Goal: Task Accomplishment & Management: Manage account settings

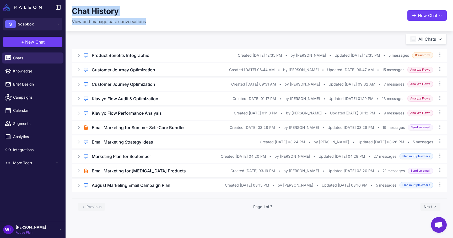
drag, startPoint x: 73, startPoint y: 10, endPoint x: 153, endPoint y: 30, distance: 82.1
click at [153, 30] on div "Chat History View and manage past conversations New Chat" at bounding box center [259, 15] width 387 height 31
click at [145, 37] on div "Regular Chat Product Benefits Infographic Created Sep 10, 2025, 12:35 PM • by n…" at bounding box center [259, 128] width 387 height 185
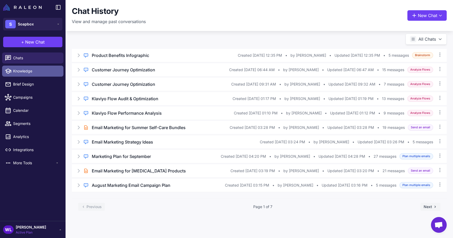
click at [25, 70] on span "Knowledge" at bounding box center [36, 71] width 46 height 6
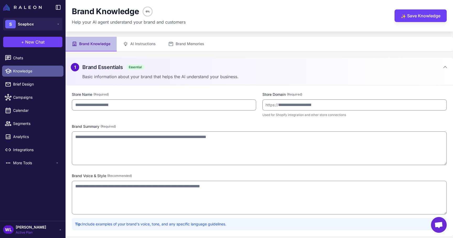
type input "*******"
type input "**********"
type textarea "**********"
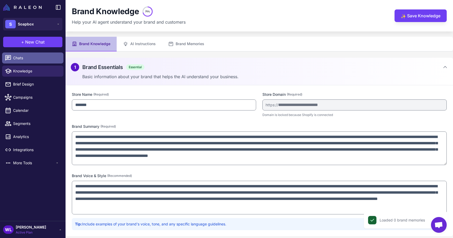
click at [37, 57] on span "Chats" at bounding box center [36, 58] width 46 height 6
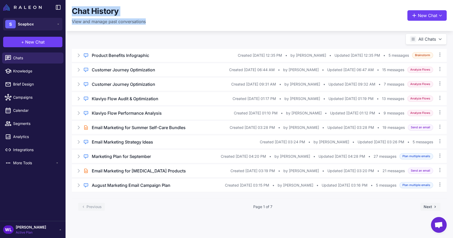
drag, startPoint x: 72, startPoint y: 12, endPoint x: 152, endPoint y: 22, distance: 80.6
click at [152, 22] on div "Chat History View and manage past conversations New Chat" at bounding box center [259, 15] width 375 height 18
click at [78, 56] on icon at bounding box center [78, 55] width 5 height 5
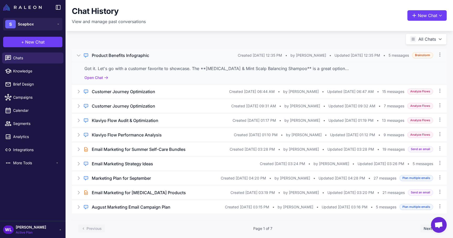
click at [78, 56] on icon at bounding box center [78, 56] width 3 height 2
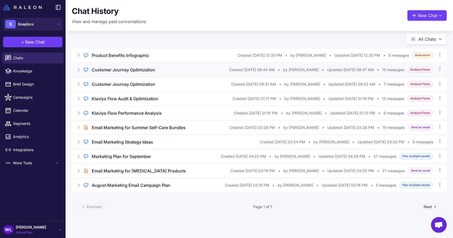
click at [126, 68] on h3 "Customer Journey Optimization" at bounding box center [123, 70] width 63 height 6
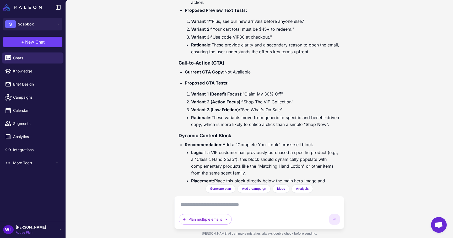
scroll to position [2157, 0]
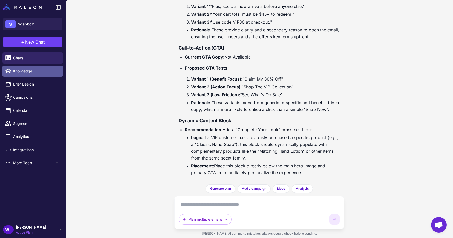
click at [23, 69] on span "Knowledge" at bounding box center [36, 71] width 46 height 6
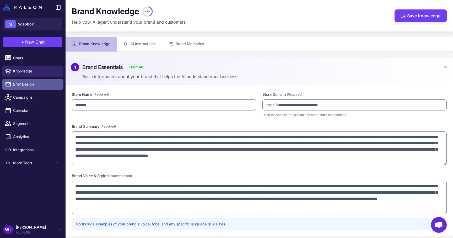
click at [30, 82] on span "Brief Design" at bounding box center [36, 84] width 46 height 6
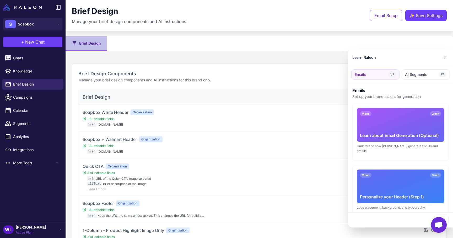
click at [31, 93] on div at bounding box center [226, 119] width 453 height 238
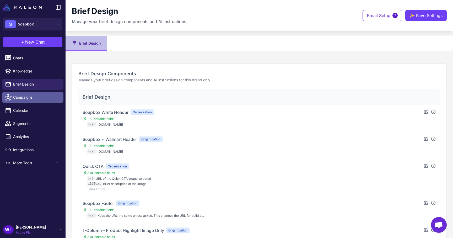
click at [31, 99] on span "Campaigns" at bounding box center [36, 97] width 46 height 6
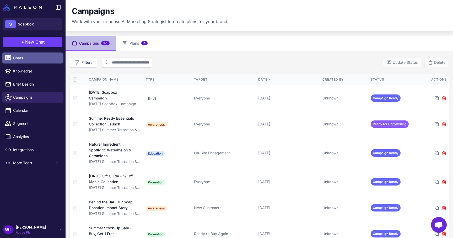
click at [14, 59] on span "Chats" at bounding box center [36, 58] width 46 height 6
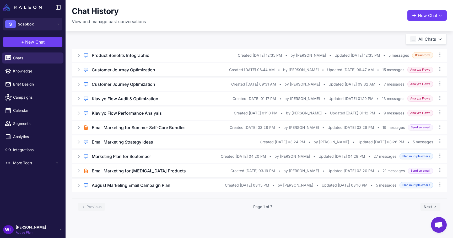
click at [122, 42] on div "Regular Chat Product Benefits Infographic Created Sep 10, 2025, 12:35 PM • by n…" at bounding box center [259, 128] width 387 height 185
click at [80, 94] on div "Regular Chat Klaviyo Flow Audit & Optimization Created Aug 29, 2025, 01:17 PM •…" at bounding box center [259, 98] width 375 height 13
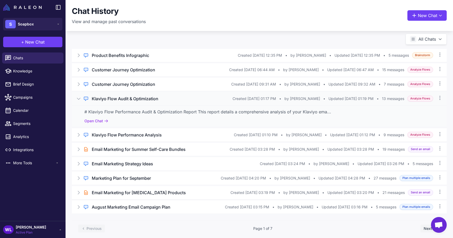
click at [80, 96] on div "Regular Chat Klaviyo Flow Audit & Optimization Created Aug 29, 2025, 01:17 PM •…" at bounding box center [259, 98] width 375 height 13
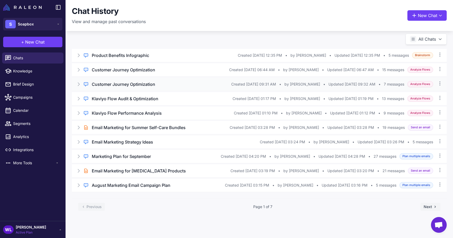
click at [79, 86] on icon at bounding box center [78, 84] width 5 height 5
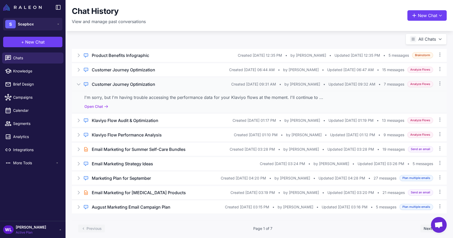
click at [79, 85] on icon at bounding box center [78, 84] width 3 height 2
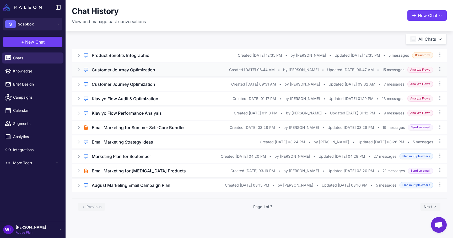
click at [78, 73] on div "Regular Chat Customer Journey Optimization Created Sep 5, 2025, 06:44 AM • by J…" at bounding box center [259, 69] width 375 height 13
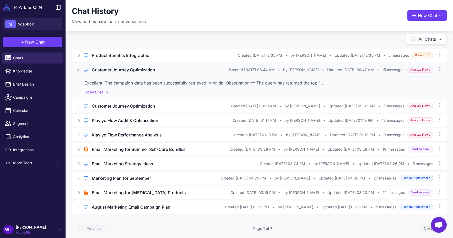
click at [78, 71] on icon at bounding box center [78, 69] width 5 height 5
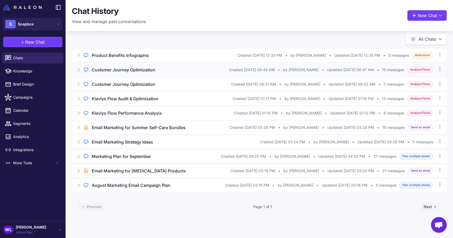
click at [113, 70] on h3 "Customer Journey Optimization" at bounding box center [123, 70] width 63 height 6
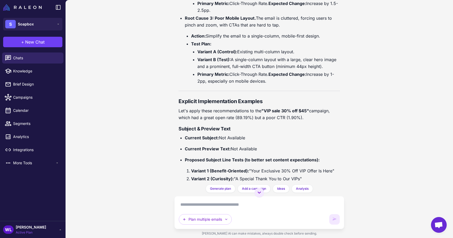
scroll to position [2026, 0]
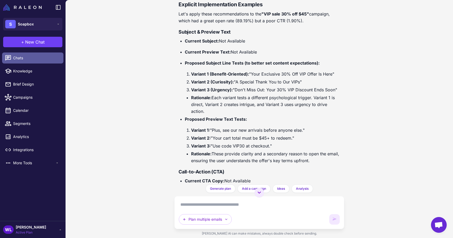
click at [29, 55] on span "Chats" at bounding box center [36, 58] width 46 height 6
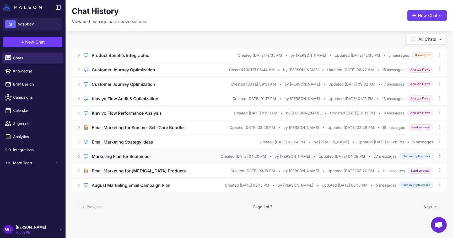
click at [145, 154] on div "Regular Chat Marketing Plan for September Created Aug 12, 2025, 04:20 PM • by S…" at bounding box center [259, 156] width 375 height 13
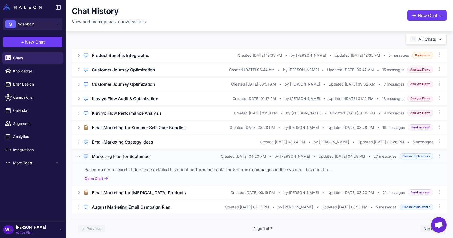
click at [130, 164] on div "Based on my research, I don't see detailed historical performance data for Soap…" at bounding box center [259, 174] width 375 height 22
click at [128, 167] on div "Based on my research, I don't see detailed historical performance data for Soap…" at bounding box center [259, 169] width 350 height 6
click at [103, 178] on button "Open Chat" at bounding box center [96, 179] width 24 height 6
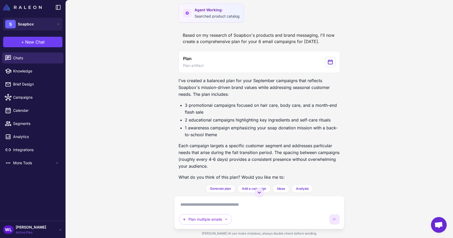
scroll to position [367, 0]
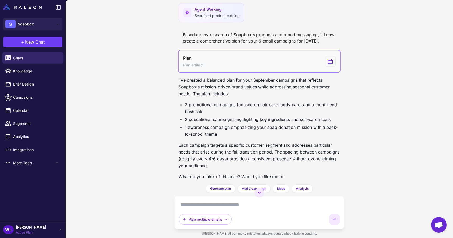
click at [245, 72] on button "Plan Plan artifact" at bounding box center [258, 61] width 161 height 22
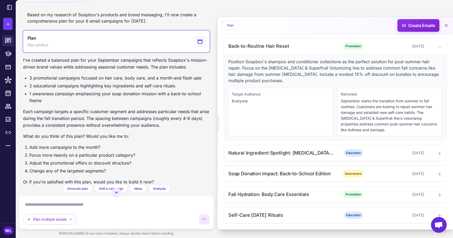
scroll to position [172, 0]
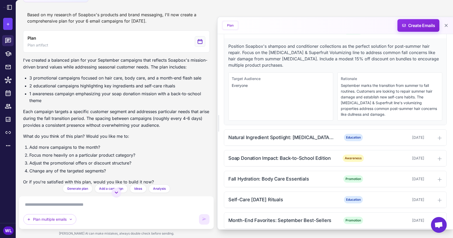
click at [179, 72] on div "I've created a balanced plan for your September campaigns that reflects Soapbox…" at bounding box center [116, 123] width 187 height 133
click at [445, 27] on icon at bounding box center [445, 25] width 5 height 5
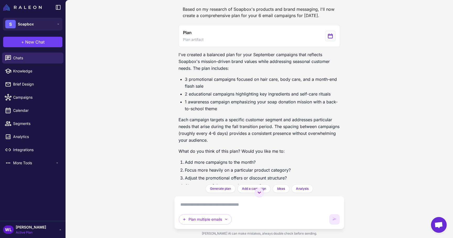
scroll to position [393, 0]
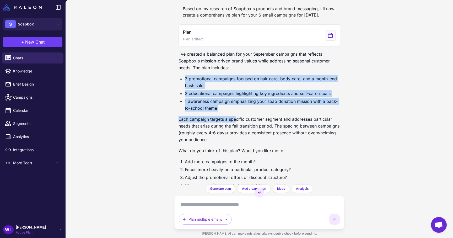
drag, startPoint x: 176, startPoint y: 84, endPoint x: 236, endPoint y: 125, distance: 73.2
click at [236, 125] on div "Marketing Plan for September 8/12/2025 Let's plan for September. Let's do 6 ema…" at bounding box center [259, 92] width 170 height 184
click at [236, 125] on p "Each campaign targets a specific customer segment and addresses particular need…" at bounding box center [258, 129] width 161 height 27
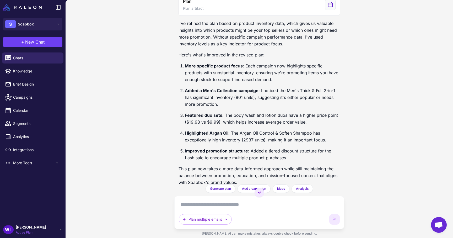
scroll to position [972, 0]
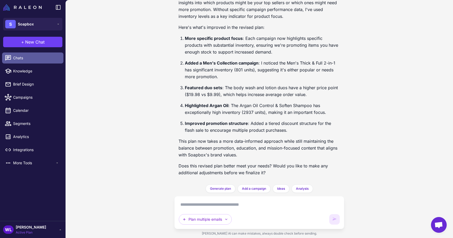
click at [50, 61] on span "Chats" at bounding box center [36, 58] width 46 height 6
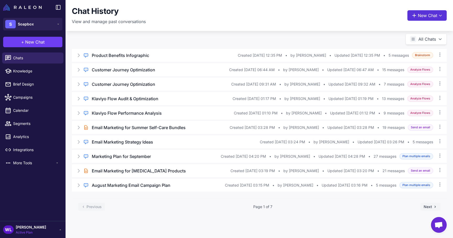
click at [428, 19] on button "New Chat" at bounding box center [426, 15] width 39 height 10
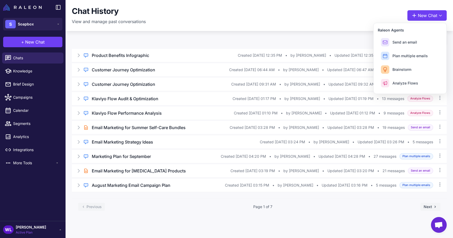
click at [351, 25] on div "Chat History View and manage past conversations New Chat Raleon Agents Send an …" at bounding box center [259, 15] width 387 height 31
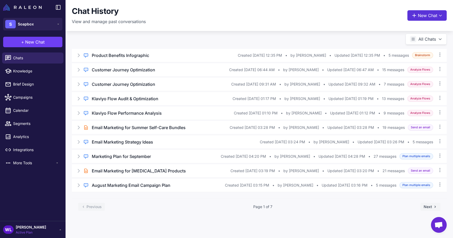
click at [410, 20] on button "New Chat" at bounding box center [426, 15] width 39 height 10
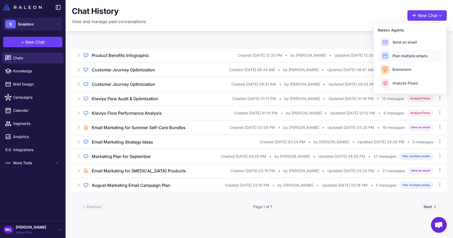
click at [408, 55] on span "Plan multiple emails" at bounding box center [409, 56] width 35 height 6
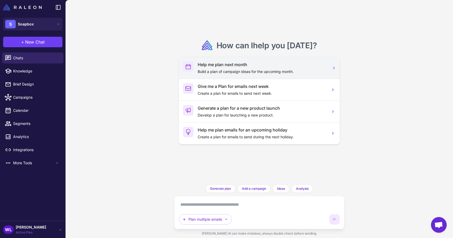
click at [277, 68] on div "Help me plan next month Build a plan of campaign ideas for the upcoming month." at bounding box center [262, 67] width 128 height 13
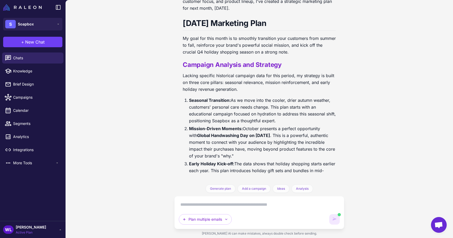
scroll to position [118, 0]
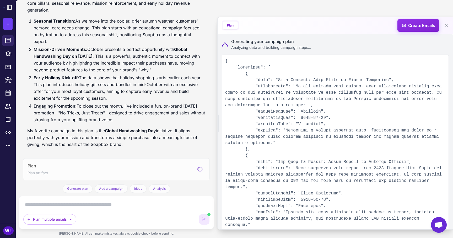
click at [135, 99] on li "Early Holiday Kick-off: The data shows that holiday shopping starts earlier eac…" at bounding box center [120, 87] width 172 height 27
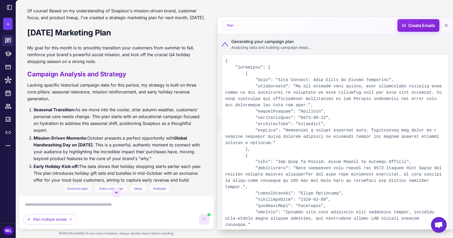
scroll to position [0, 0]
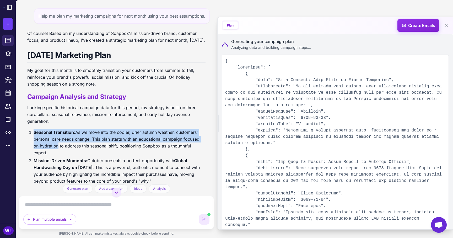
drag, startPoint x: 32, startPoint y: 139, endPoint x: 55, endPoint y: 153, distance: 26.6
click at [55, 153] on li "Seasonal Transition: As we move into the cooler, drier autumn weather, customer…" at bounding box center [120, 142] width 172 height 27
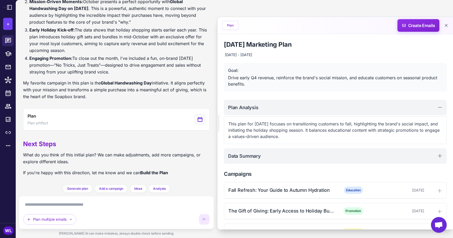
scroll to position [143, 0]
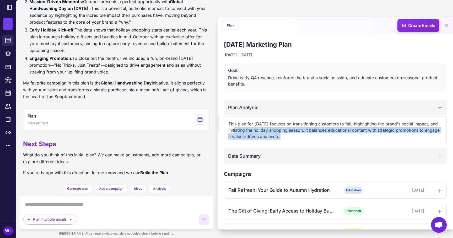
drag, startPoint x: 235, startPoint y: 127, endPoint x: 300, endPoint y: 148, distance: 67.4
click at [300, 148] on div "[DATE] Marketing Plan [DATE] - [DATE] Goal: Drive early Q4 revenue, reinforce t…" at bounding box center [335, 160] width 235 height 253
click at [302, 142] on div "This plan for [DATE] focuses on transitioning customers to fall, highlighting t…" at bounding box center [335, 130] width 223 height 28
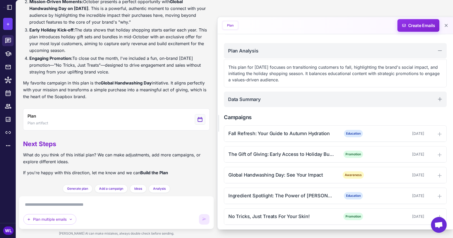
scroll to position [58, 0]
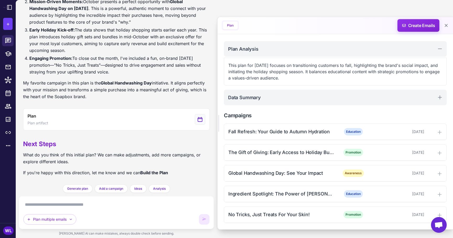
click at [149, 214] on div "Plan multiple emails" at bounding box center [109, 219] width 172 height 10
click at [149, 207] on textarea at bounding box center [116, 204] width 186 height 8
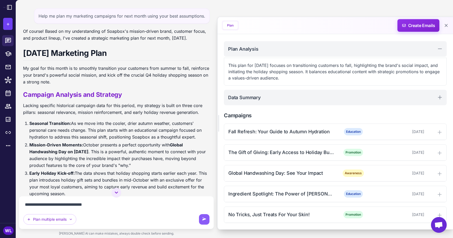
scroll to position [132, 0]
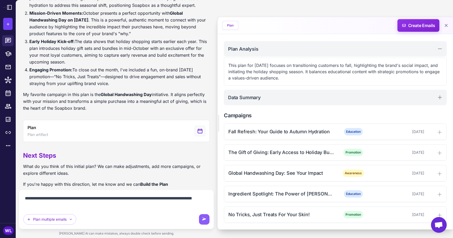
drag, startPoint x: 36, startPoint y: 197, endPoint x: 107, endPoint y: 201, distance: 71.1
click at [107, 201] on textarea "**********" at bounding box center [116, 201] width 186 height 15
drag, startPoint x: 162, startPoint y: 200, endPoint x: 158, endPoint y: 200, distance: 4.5
click at [158, 200] on textarea "**********" at bounding box center [116, 201] width 186 height 15
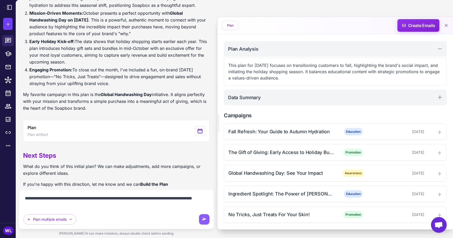
click at [140, 204] on textarea "**********" at bounding box center [116, 201] width 186 height 15
type textarea "**********"
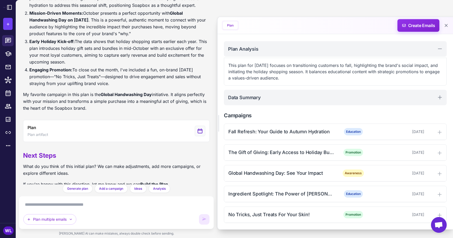
click at [124, 205] on textarea at bounding box center [116, 204] width 186 height 8
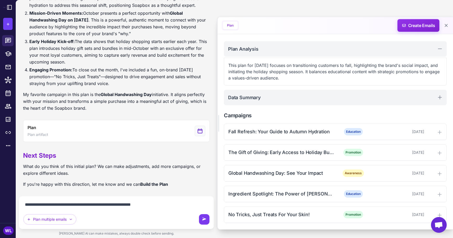
type textarea "**********"
click at [199, 218] on button at bounding box center [204, 219] width 10 height 10
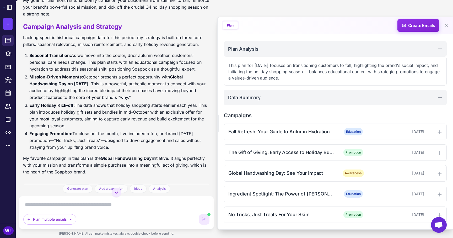
scroll to position [71, 0]
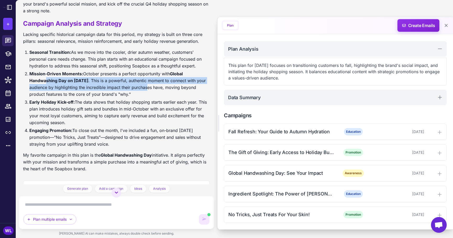
drag, startPoint x: 46, startPoint y: 79, endPoint x: 158, endPoint y: 90, distance: 111.7
click at [158, 90] on li "Mission-Driven Moments: October presents a perfect opportunity with Global Hand…" at bounding box center [119, 83] width 180 height 27
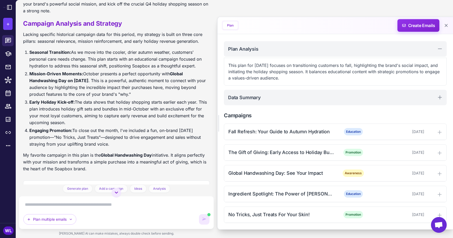
click at [150, 95] on li "Mission-Driven Moments: October presents a perfect opportunity with Global Hand…" at bounding box center [119, 83] width 180 height 27
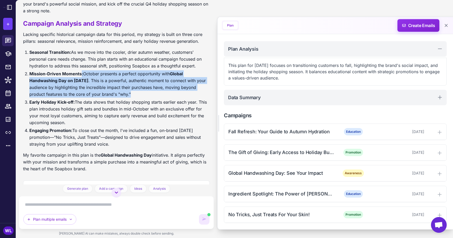
drag, startPoint x: 142, startPoint y: 94, endPoint x: 80, endPoint y: 70, distance: 66.9
click at [80, 70] on li "Mission-Driven Moments: October presents a perfect opportunity with Global Hand…" at bounding box center [119, 83] width 180 height 27
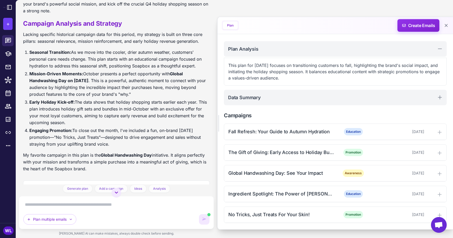
click at [80, 70] on li "Mission-Driven Moments: October presents a perfect opportunity with Global Hand…" at bounding box center [119, 83] width 180 height 27
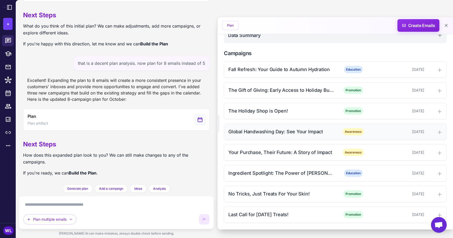
scroll to position [0, 0]
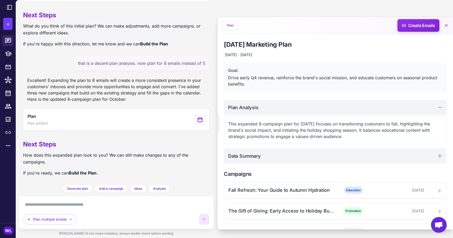
drag, startPoint x: 232, startPoint y: 125, endPoint x: 341, endPoint y: 142, distance: 110.1
click at [341, 142] on div "This expanded 8-campaign plan for [DATE] focuses on transitioning customers to …" at bounding box center [335, 130] width 223 height 28
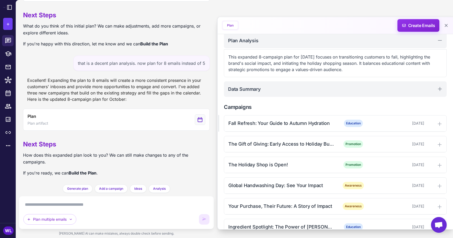
scroll to position [121, 0]
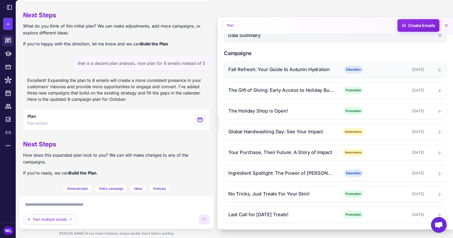
click at [275, 70] on div "Fall Refresh: Your Guide to Autumn Hydration" at bounding box center [281, 69] width 106 height 7
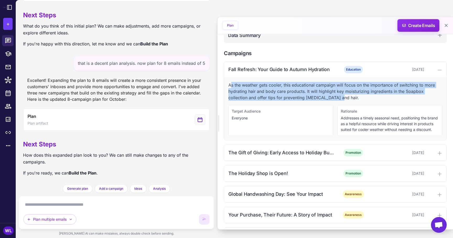
drag, startPoint x: 230, startPoint y: 84, endPoint x: 336, endPoint y: 100, distance: 107.6
click at [336, 100] on p "As the weather gets cooler, this educational campaign will focus on the importa…" at bounding box center [335, 91] width 214 height 19
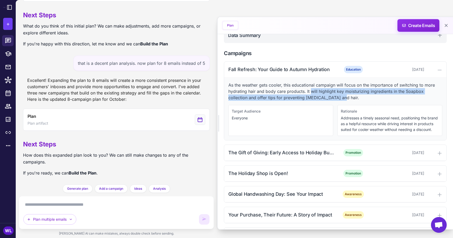
drag, startPoint x: 337, startPoint y: 99, endPoint x: 311, endPoint y: 91, distance: 27.8
click at [311, 91] on p "As the weather gets cooler, this educational campaign will focus on the importa…" at bounding box center [335, 91] width 214 height 19
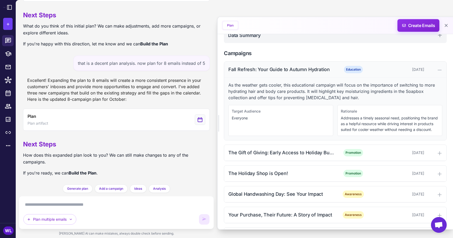
click at [312, 72] on div "Fall Refresh: Your Guide to Autumn Hydration" at bounding box center [281, 69] width 106 height 7
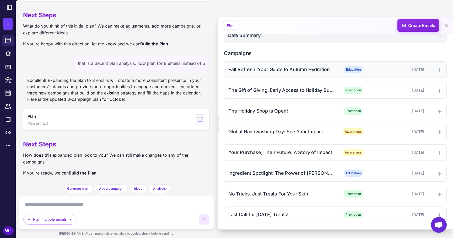
click at [313, 72] on div "Fall Refresh: Your Guide to Autumn Hydration" at bounding box center [281, 69] width 106 height 7
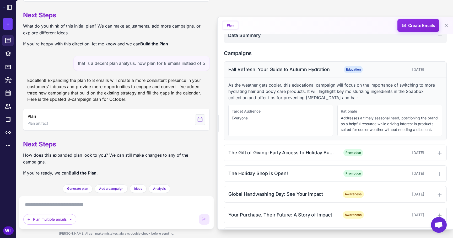
click at [315, 72] on div "Fall Refresh: Your Guide to Autumn Hydration" at bounding box center [281, 69] width 106 height 7
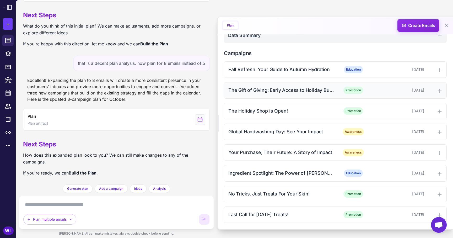
click at [307, 91] on div "The Gift of Giving: Early Access to Holiday Bundles" at bounding box center [281, 89] width 106 height 7
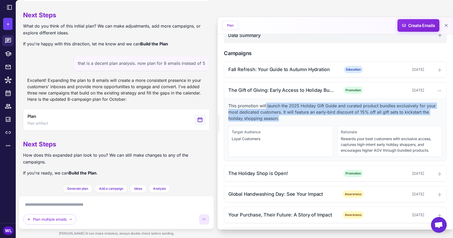
drag, startPoint x: 266, startPoint y: 105, endPoint x: 291, endPoint y: 119, distance: 28.8
click at [291, 119] on p "This promotion will launch the 2025 Holiday Gift Guide and curated product bund…" at bounding box center [335, 111] width 214 height 19
drag, startPoint x: 291, startPoint y: 119, endPoint x: 228, endPoint y: 102, distance: 64.7
click at [228, 102] on div "This promotion will launch the 2025 Holiday Gift Guide and curated product bund…" at bounding box center [335, 129] width 222 height 62
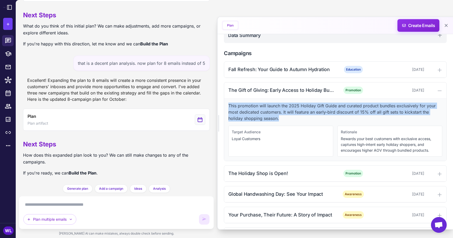
click at [282, 120] on p "This promotion will launch the 2025 Holiday Gift Guide and curated product bund…" at bounding box center [335, 111] width 214 height 19
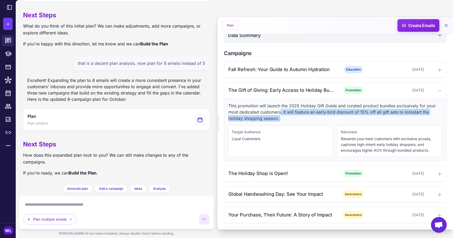
drag, startPoint x: 281, startPoint y: 113, endPoint x: 294, endPoint y: 127, distance: 19.1
click at [294, 127] on div "This promotion will launch the 2025 Holiday Gift Guide and curated product bund…" at bounding box center [335, 129] width 222 height 62
click at [294, 127] on div "Target Audience Loyal Customers" at bounding box center [280, 141] width 105 height 31
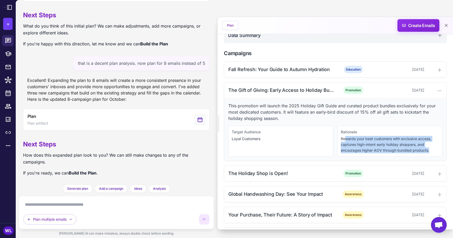
drag, startPoint x: 344, startPoint y: 140, endPoint x: 414, endPoint y: 154, distance: 71.4
click at [414, 154] on div "Rationale Rewards your best customers with exclusive access, captures high-inte…" at bounding box center [389, 141] width 105 height 31
click at [407, 149] on p "Rewards your best customers with exclusive access, captures high-intent early h…" at bounding box center [390, 144] width 98 height 17
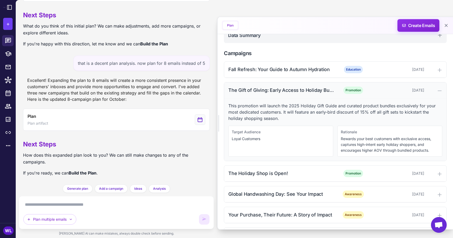
click at [275, 95] on div "The Gift of Giving: Early Access to Holiday Bundles Promotion [DATE]" at bounding box center [335, 90] width 222 height 16
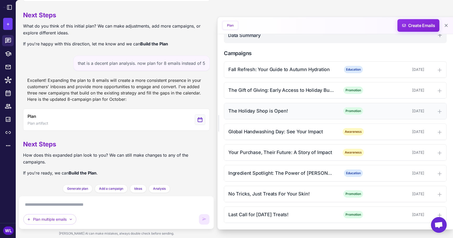
click at [280, 111] on div "The Holiday Shop is Open!" at bounding box center [281, 110] width 106 height 7
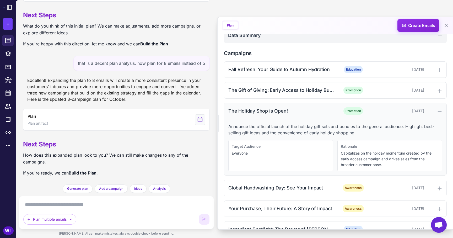
click at [286, 111] on div "The Holiday Shop is Open!" at bounding box center [281, 110] width 106 height 7
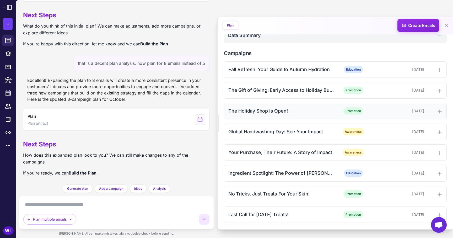
click at [286, 111] on div "The Holiday Shop is Open!" at bounding box center [281, 110] width 106 height 7
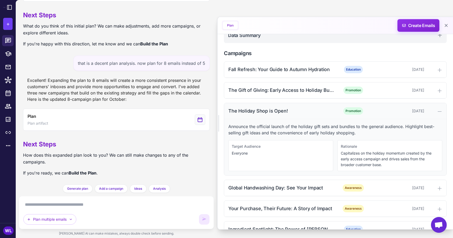
click at [286, 111] on div "The Holiday Shop is Open!" at bounding box center [281, 110] width 106 height 7
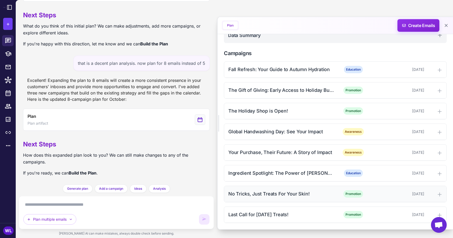
click at [285, 188] on div "No Tricks, Just Treats For Your Skin! Promotion [DATE]" at bounding box center [335, 194] width 222 height 16
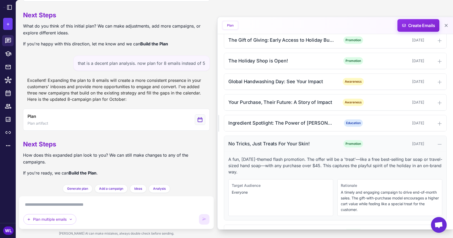
scroll to position [189, 0]
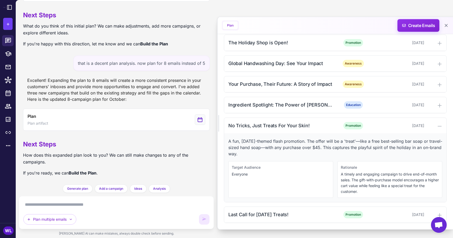
drag, startPoint x: 227, startPoint y: 139, endPoint x: 265, endPoint y: 151, distance: 39.1
click at [265, 151] on div "A fun, [DATE]-themed flash promotion. The offer will be a 'treat'—like a free b…" at bounding box center [335, 168] width 222 height 68
click at [265, 151] on p "A fun, [DATE]-themed flash promotion. The offer will be a 'treat'—like a free b…" at bounding box center [335, 147] width 214 height 19
click at [277, 126] on div "No Tricks, Just Treats For Your Skin!" at bounding box center [281, 125] width 106 height 7
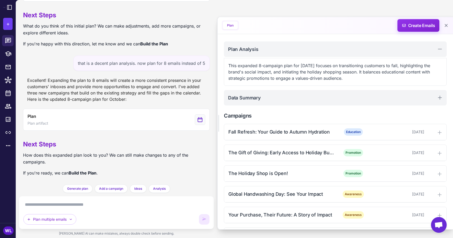
scroll to position [63, 0]
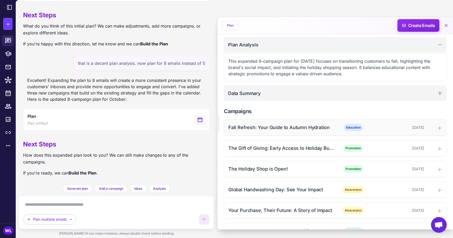
click at [291, 131] on div "Fall Refresh: Your Guide to Autumn Hydration Education [DATE]" at bounding box center [335, 128] width 222 height 16
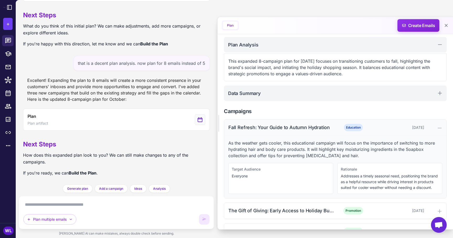
click at [291, 130] on div "Fall Refresh: Your Guide to Autumn Hydration" at bounding box center [281, 127] width 106 height 7
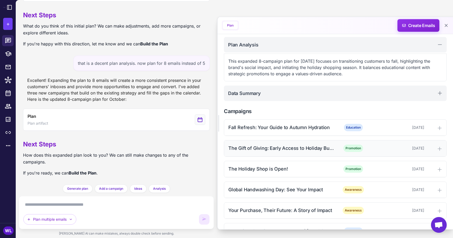
click at [290, 149] on div "The Gift of Giving: Early Access to Holiday Bundles" at bounding box center [281, 147] width 106 height 7
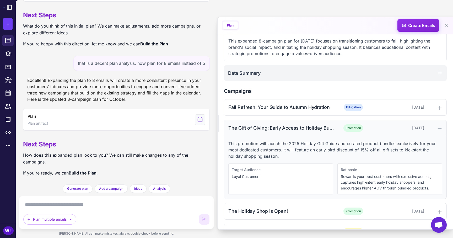
scroll to position [92, 0]
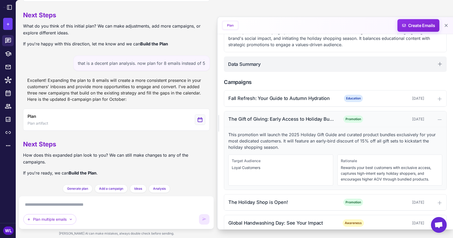
click at [297, 118] on div "The Gift of Giving: Early Access to Holiday Bundles" at bounding box center [281, 118] width 106 height 7
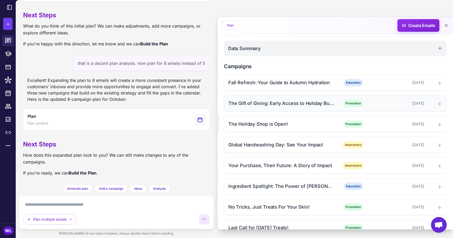
scroll to position [121, 0]
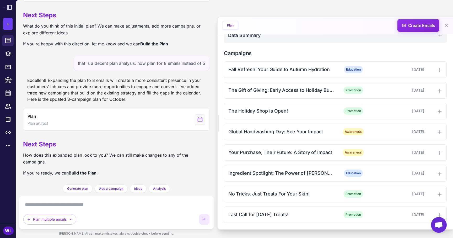
click at [299, 101] on div "Fall Refresh: Your Guide to Autumn Hydration Education [DATE] The Gift of Givin…" at bounding box center [335, 141] width 223 height 161
click at [299, 107] on div "The Holiday Shop is Open!" at bounding box center [281, 110] width 106 height 7
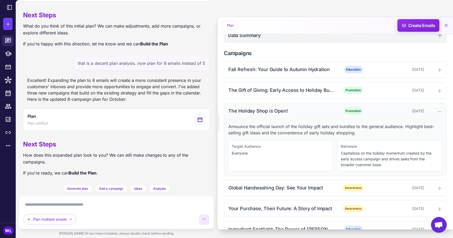
click at [299, 107] on div "The Holiday Shop is Open!" at bounding box center [281, 110] width 106 height 7
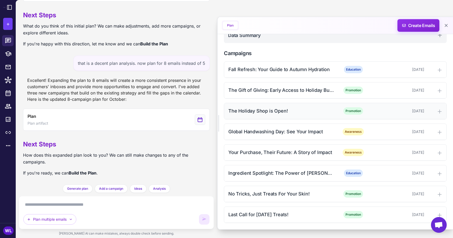
click at [270, 108] on div "The Holiday Shop is Open!" at bounding box center [281, 110] width 106 height 7
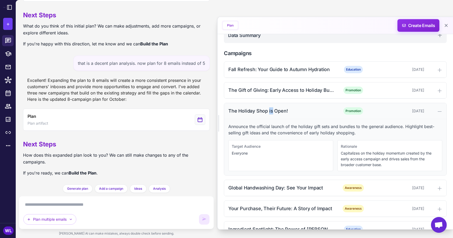
click at [270, 108] on div "The Holiday Shop is Open!" at bounding box center [281, 110] width 106 height 7
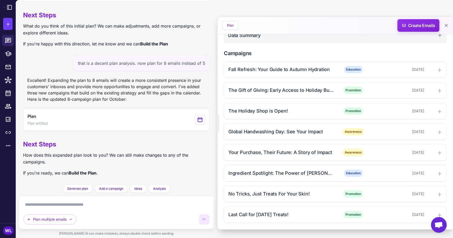
click at [221, 119] on div "[DATE] Marketing Plan [DATE] - [DATE] Goal: Drive early Q4 revenue, reinforce t…" at bounding box center [335, 72] width 235 height 316
click at [254, 133] on div "Global Handwashing Day: See Your Impact" at bounding box center [281, 131] width 106 height 7
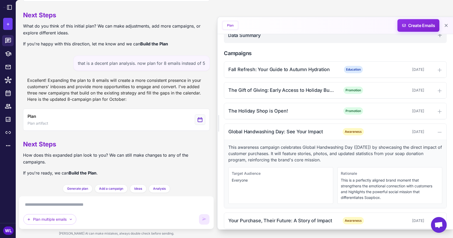
drag, startPoint x: 276, startPoint y: 151, endPoint x: 329, endPoint y: 162, distance: 54.7
click at [329, 162] on p "This awareness campaign celebrates Global Handwashing Day ([DATE]) by showcasin…" at bounding box center [335, 153] width 214 height 19
drag, startPoint x: 322, startPoint y: 160, endPoint x: 282, endPoint y: 151, distance: 40.3
click at [282, 151] on p "This awareness campaign celebrates Global Handwashing Day ([DATE]) by showcasin…" at bounding box center [335, 153] width 214 height 19
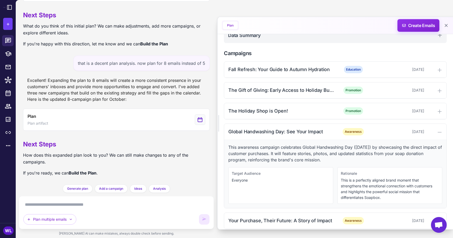
click at [282, 151] on p "This awareness campaign celebrates Global Handwashing Day ([DATE]) by showcasin…" at bounding box center [335, 153] width 214 height 19
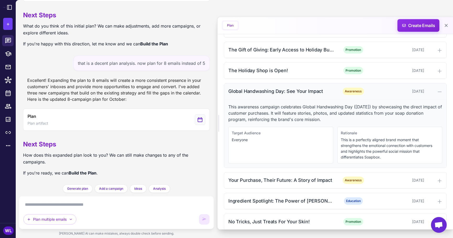
click at [306, 95] on div "Global Handwashing Day: See Your Impact Awareness [DATE]" at bounding box center [335, 91] width 222 height 16
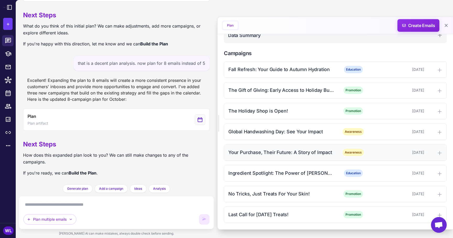
click at [302, 154] on div "Your Purchase, Their Future: A Story of Impact" at bounding box center [281, 152] width 106 height 7
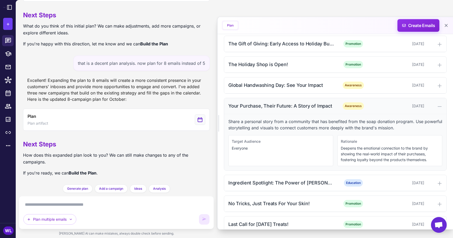
click at [284, 108] on div "Your Purchase, Their Future: A Story of Impact" at bounding box center [281, 105] width 106 height 7
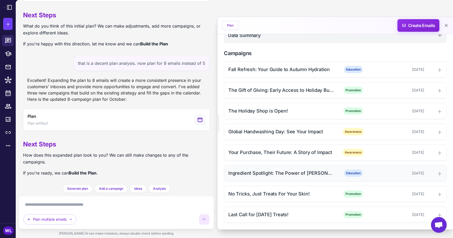
click at [260, 178] on div "Ingredient Spotlight: The Power of [PERSON_NAME] Butter Education [DATE]" at bounding box center [335, 173] width 222 height 16
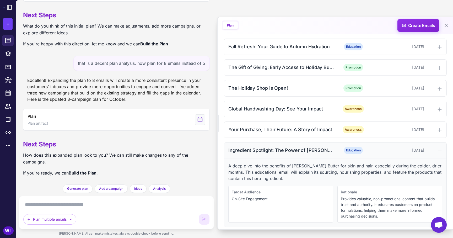
scroll to position [155, 0]
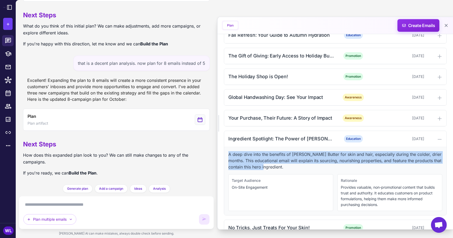
drag, startPoint x: 229, startPoint y: 155, endPoint x: 267, endPoint y: 166, distance: 39.3
click at [267, 166] on p "A deep dive into the benefits of [PERSON_NAME] Butter for skin and hair, especi…" at bounding box center [335, 160] width 214 height 19
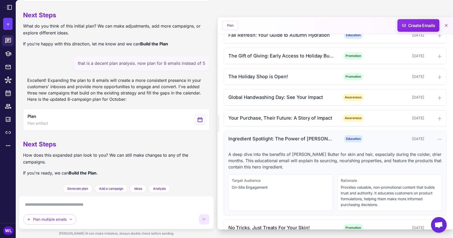
click at [284, 139] on div "Ingredient Spotlight: The Power of [PERSON_NAME] Butter" at bounding box center [281, 138] width 106 height 7
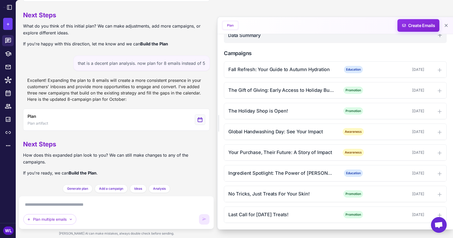
scroll to position [121, 0]
click at [446, 28] on button at bounding box center [445, 25] width 9 height 9
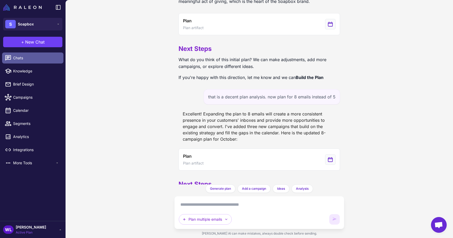
click at [33, 61] on link "Chats" at bounding box center [32, 57] width 61 height 11
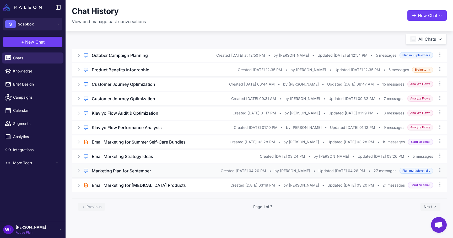
click at [150, 170] on h3 "Marketing Plan for September" at bounding box center [121, 170] width 59 height 6
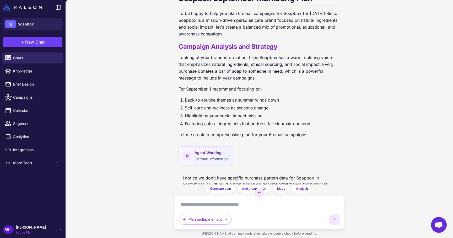
scroll to position [60, 0]
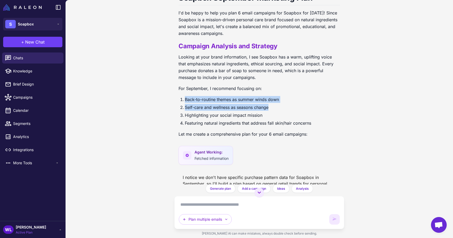
drag, startPoint x: 181, startPoint y: 98, endPoint x: 280, endPoint y: 110, distance: 99.8
click at [280, 110] on ol "Back-to-routine themes as summer winds down Self-care and wellness as seasons c…" at bounding box center [258, 111] width 161 height 30
click at [280, 110] on li "Self-care and wellness as seasons change" at bounding box center [262, 107] width 155 height 7
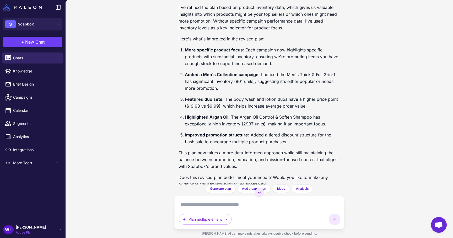
scroll to position [972, 0]
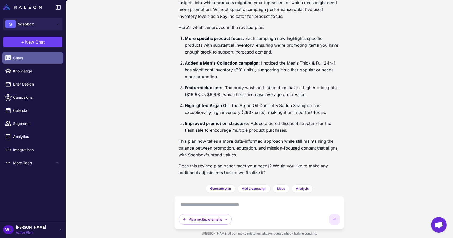
click at [60, 56] on link "Chats" at bounding box center [32, 57] width 61 height 11
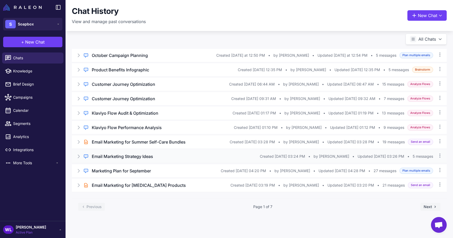
click at [191, 155] on div "Email Marketing Strategy Ideas" at bounding box center [176, 156] width 168 height 6
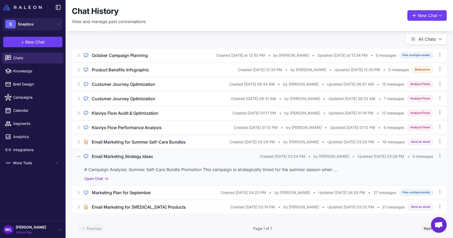
click at [182, 167] on div "# Campaign Analysis: Summer Self-Care Bundle Promotion This campaign is strateg…" at bounding box center [259, 174] width 375 height 22
click at [183, 171] on div "# Campaign Analysis: Summer Self-Care Bundle Promotion This campaign is strateg…" at bounding box center [259, 169] width 350 height 6
click at [105, 178] on icon at bounding box center [106, 178] width 4 height 4
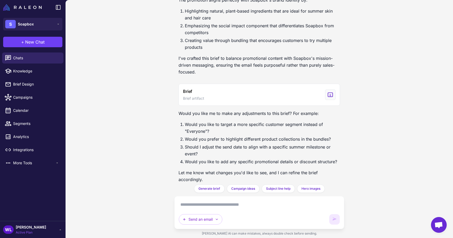
scroll to position [589, 0]
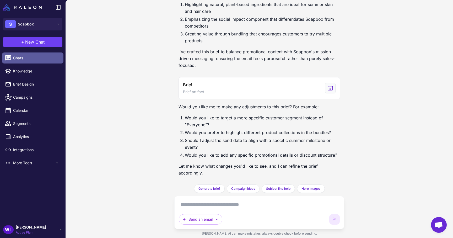
click at [51, 55] on link "Chats" at bounding box center [32, 57] width 61 height 11
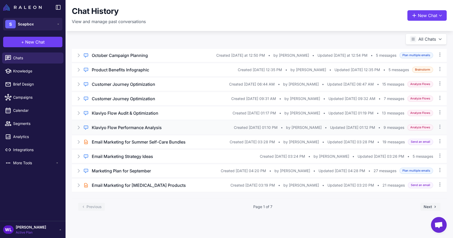
click at [140, 129] on h3 "Klaviyo Flow Performance Analysis" at bounding box center [127, 127] width 70 height 6
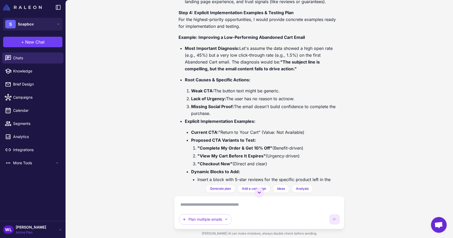
scroll to position [725, 0]
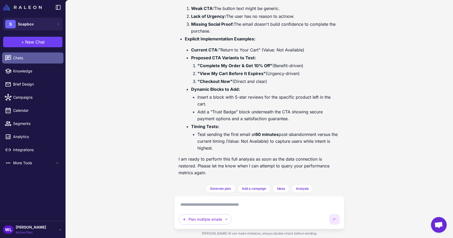
click at [33, 58] on span "Chats" at bounding box center [36, 58] width 46 height 6
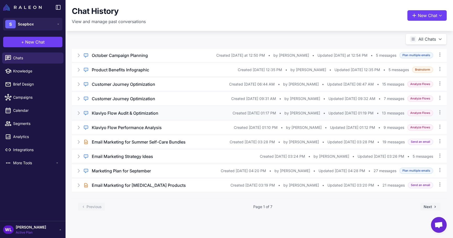
click at [153, 116] on h3 "Klaviyo Flow Audit & Optimization" at bounding box center [125, 113] width 67 height 6
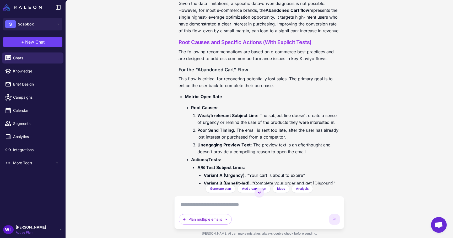
scroll to position [530, 0]
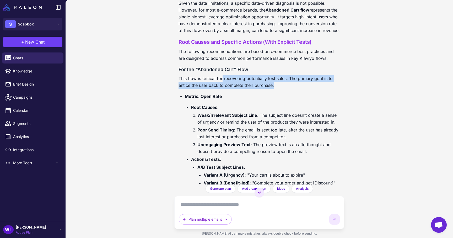
drag, startPoint x: 221, startPoint y: 69, endPoint x: 286, endPoint y: 78, distance: 65.4
click at [286, 78] on p "This flow is critical for recovering potentially lost sales. The primary goal i…" at bounding box center [258, 82] width 161 height 14
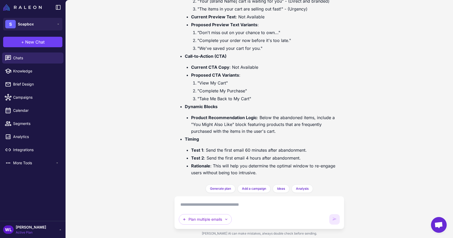
scroll to position [1088, 0]
click at [43, 63] on link "Chats" at bounding box center [32, 57] width 61 height 11
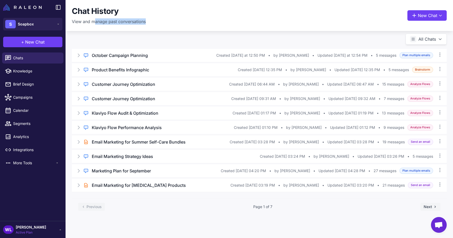
drag, startPoint x: 94, startPoint y: 21, endPoint x: 161, endPoint y: 21, distance: 66.6
click at [161, 21] on div "Chat History View and manage past conversations New Chat" at bounding box center [259, 15] width 375 height 18
click at [166, 58] on div "October Campaign Planning" at bounding box center [154, 55] width 124 height 6
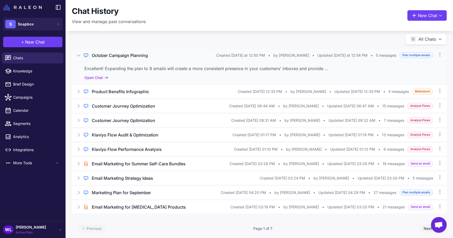
click at [172, 67] on div "Excellent! Expanding the plan to 8 emails will create a more consistent presenc…" at bounding box center [259, 68] width 350 height 6
click at [102, 76] on button "Open Chat" at bounding box center [96, 78] width 24 height 6
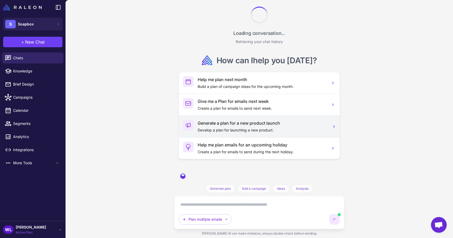
scroll to position [330, 0]
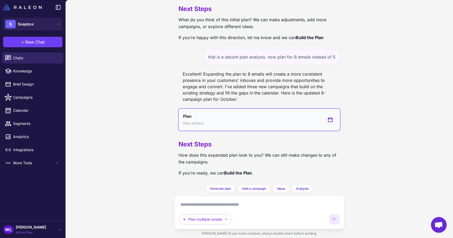
click at [241, 112] on button "Plan Plan artifact" at bounding box center [258, 119] width 161 height 22
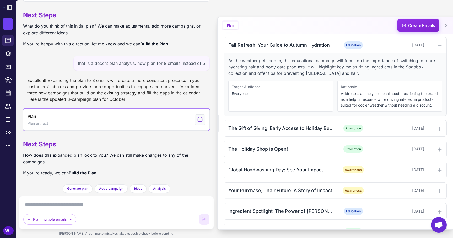
scroll to position [146, 0]
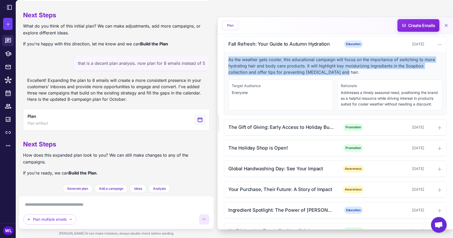
drag, startPoint x: 229, startPoint y: 62, endPoint x: 348, endPoint y: 71, distance: 119.4
click at [348, 71] on p "As the weather gets cooler, this educational campaign will focus on the importa…" at bounding box center [335, 65] width 214 height 19
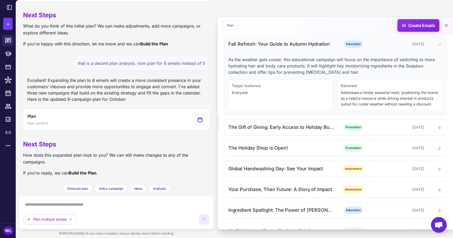
click at [340, 45] on div "Education" at bounding box center [353, 43] width 34 height 7
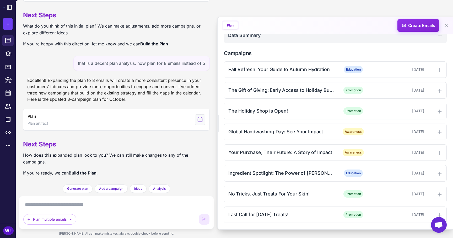
scroll to position [0, 0]
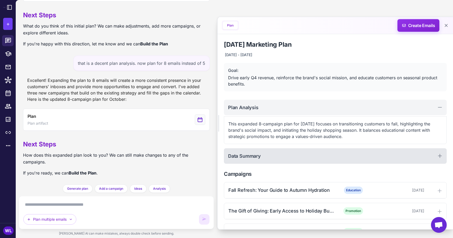
click at [256, 160] on div "Data Summary" at bounding box center [335, 155] width 223 height 15
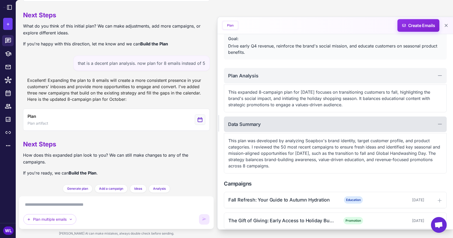
scroll to position [40, 0]
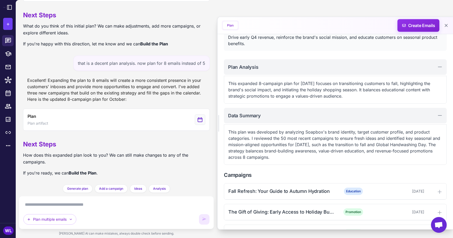
drag, startPoint x: 227, startPoint y: 131, endPoint x: 269, endPoint y: 156, distance: 48.3
click at [269, 156] on div "This plan was developed by analyzing Soapbox's brand identity, target customer …" at bounding box center [335, 144] width 223 height 40
click at [269, 156] on p "This plan was developed by analyzing Soapbox's brand identity, target customer …" at bounding box center [335, 144] width 214 height 31
drag, startPoint x: 275, startPoint y: 159, endPoint x: 254, endPoint y: 139, distance: 29.1
click at [254, 139] on p "This plan was developed by analyzing Soapbox's brand identity, target customer …" at bounding box center [335, 144] width 214 height 31
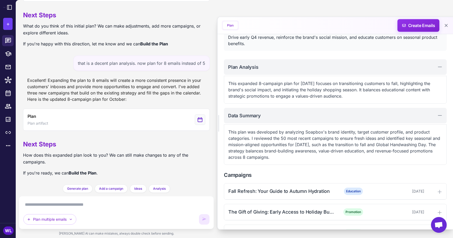
click at [254, 139] on p "This plan was developed by analyzing Soapbox's brand identity, target customer …" at bounding box center [335, 144] width 214 height 31
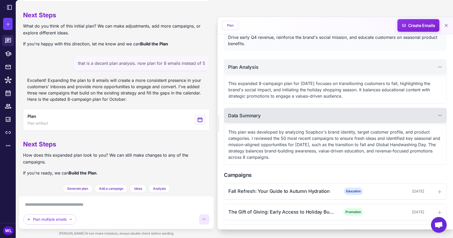
click at [266, 113] on div "Data Summary" at bounding box center [335, 115] width 223 height 15
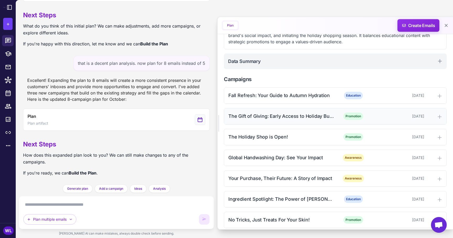
scroll to position [96, 0]
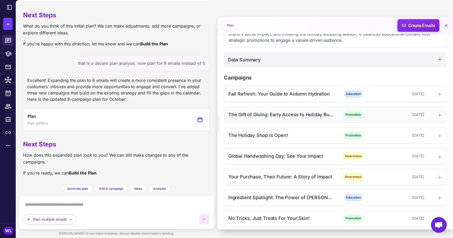
click at [271, 118] on div "The Gift of Giving: Early Access to Holiday Bundles" at bounding box center [281, 114] width 106 height 7
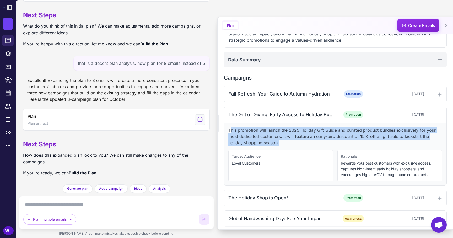
drag, startPoint x: 231, startPoint y: 130, endPoint x: 284, endPoint y: 140, distance: 54.4
click at [284, 140] on p "This promotion will launch the 2025 Holiday Gift Guide and curated product bund…" at bounding box center [335, 136] width 214 height 19
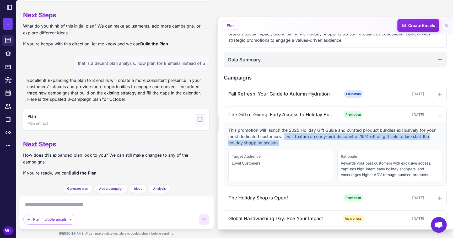
drag, startPoint x: 284, startPoint y: 141, endPoint x: 284, endPoint y: 137, distance: 4.2
click at [284, 137] on p "This promotion will launch the 2025 Holiday Gift Guide and curated product bund…" at bounding box center [335, 136] width 214 height 19
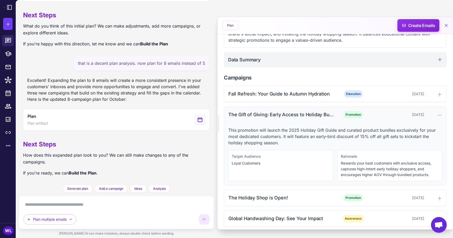
click at [285, 116] on div "The Gift of Giving: Early Access to Holiday Bundles" at bounding box center [281, 114] width 106 height 7
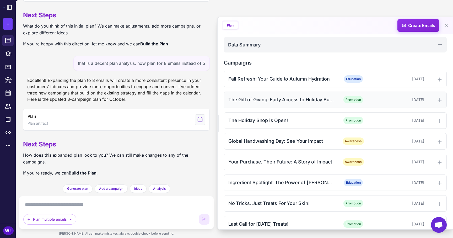
scroll to position [114, 0]
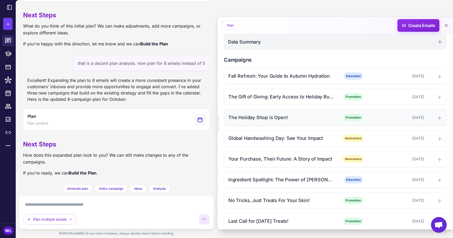
click at [285, 122] on div "The Holiday Shop is Open! Promotion [DATE]" at bounding box center [335, 118] width 222 height 16
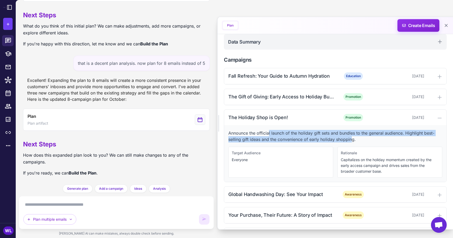
drag, startPoint x: 269, startPoint y: 134, endPoint x: 352, endPoint y: 139, distance: 83.0
click at [352, 139] on p "Announce the official launch of the holiday gift sets and bundles to the genera…" at bounding box center [335, 136] width 214 height 13
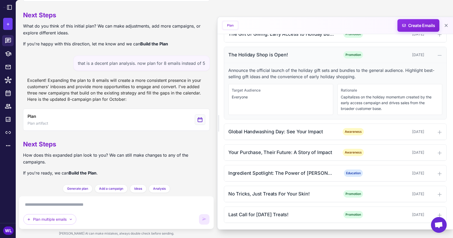
click at [297, 52] on div "The Holiday Shop is Open!" at bounding box center [281, 54] width 106 height 7
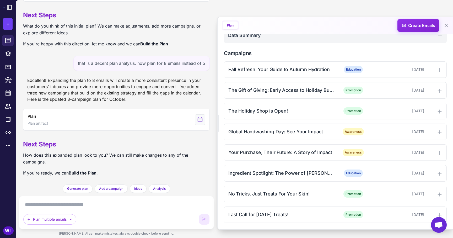
scroll to position [121, 0]
click at [298, 134] on div "Global Handwashing Day: See Your Impact" at bounding box center [281, 131] width 106 height 7
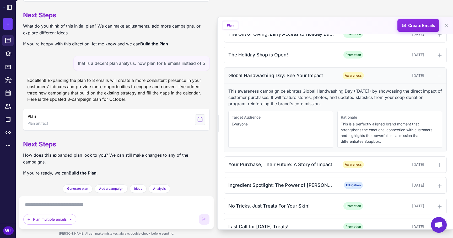
scroll to position [177, 0]
drag, startPoint x: 226, startPoint y: 89, endPoint x: 324, endPoint y: 102, distance: 98.8
click at [324, 102] on div "This awareness campaign celebrates Global Handwashing Day ([DATE]) by showcasin…" at bounding box center [335, 118] width 222 height 68
click at [324, 102] on p "This awareness campaign celebrates Global Handwashing Day ([DATE]) by showcasin…" at bounding box center [335, 97] width 214 height 19
drag, startPoint x: 324, startPoint y: 102, endPoint x: 248, endPoint y: 101, distance: 76.0
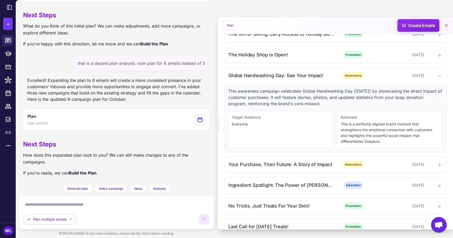
click at [248, 101] on p "This awareness campaign celebrates Global Handwashing Day ([DATE]) by showcasin…" at bounding box center [335, 97] width 214 height 19
click at [267, 76] on div "Global Handwashing Day: See Your Impact" at bounding box center [281, 75] width 106 height 7
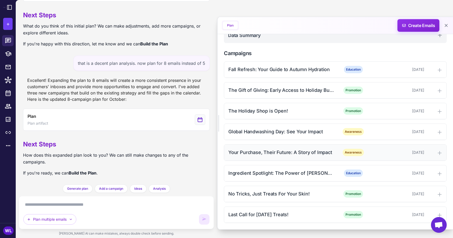
click at [266, 152] on div "Your Purchase, Their Future: A Story of Impact" at bounding box center [281, 152] width 106 height 7
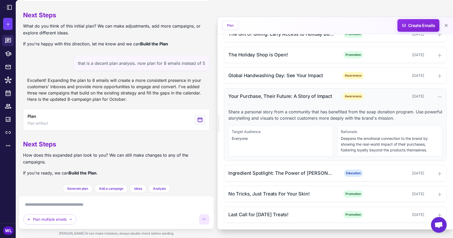
click at [289, 95] on div "Your Purchase, Their Future: A Story of Impact" at bounding box center [281, 96] width 106 height 7
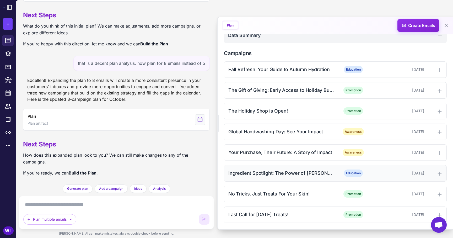
click at [285, 173] on div "Ingredient Spotlight: The Power of [PERSON_NAME] Butter" at bounding box center [281, 172] width 106 height 7
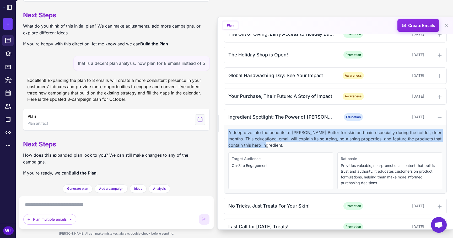
drag, startPoint x: 227, startPoint y: 131, endPoint x: 270, endPoint y: 143, distance: 44.0
click at [270, 143] on div "A deep dive into the benefits of [PERSON_NAME] Butter for skin and hair, especi…" at bounding box center [335, 159] width 222 height 68
click at [270, 143] on p "A deep dive into the benefits of [PERSON_NAME] Butter for skin and hair, especi…" at bounding box center [335, 138] width 214 height 19
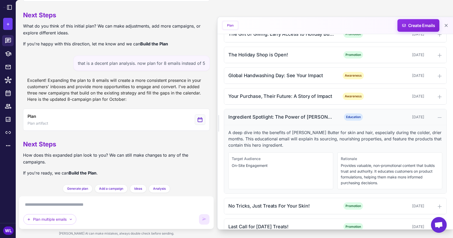
click at [282, 119] on div "Ingredient Spotlight: The Power of [PERSON_NAME] Butter" at bounding box center [281, 116] width 106 height 7
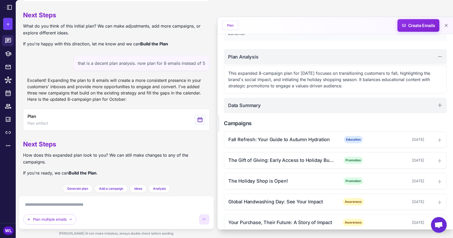
scroll to position [46, 0]
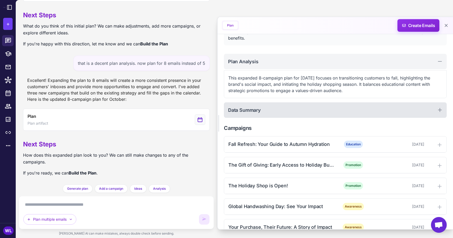
click at [272, 110] on div "Data Summary" at bounding box center [335, 109] width 223 height 15
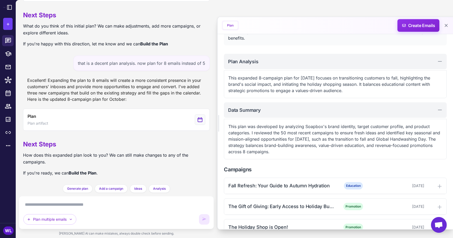
drag, startPoint x: 230, startPoint y: 126, endPoint x: 271, endPoint y: 149, distance: 47.7
click at [271, 150] on p "This plan was developed by analyzing Soapbox's brand identity, target customer …" at bounding box center [335, 138] width 214 height 31
click at [271, 149] on p "This plan was developed by analyzing Soapbox's brand identity, target customer …" at bounding box center [335, 138] width 214 height 31
drag, startPoint x: 271, startPoint y: 149, endPoint x: 228, endPoint y: 125, distance: 49.3
click at [228, 125] on p "This plan was developed by analyzing Soapbox's brand identity, target customer …" at bounding box center [335, 138] width 214 height 31
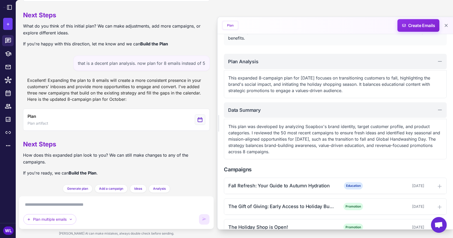
click at [228, 125] on p "This plan was developed by analyzing Soapbox's brand identity, target customer …" at bounding box center [335, 138] width 214 height 31
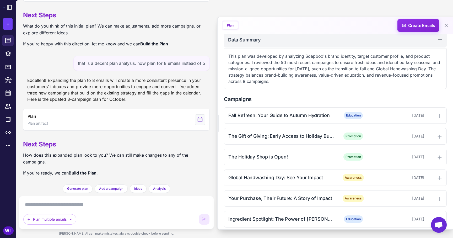
scroll to position [162, 0]
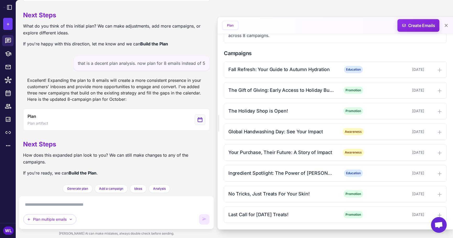
click at [188, 99] on div "Excellent! Expanding the plan to 8 emails will create a more consistent presenc…" at bounding box center [116, 89] width 187 height 29
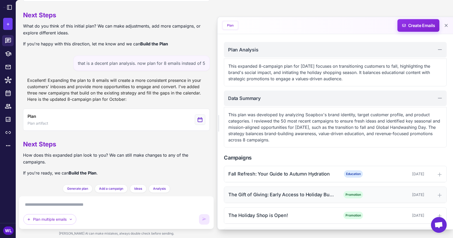
scroll to position [0, 0]
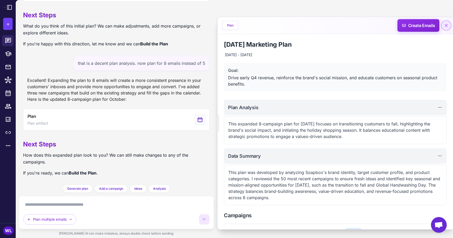
click at [446, 24] on icon at bounding box center [445, 25] width 5 height 5
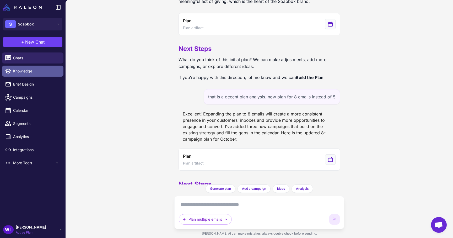
click at [16, 71] on span "Knowledge" at bounding box center [36, 71] width 46 height 6
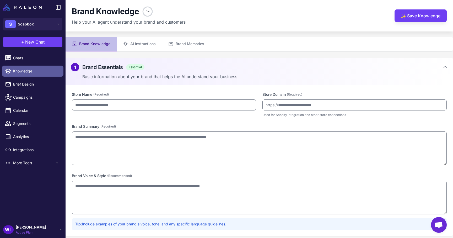
type input "*******"
type input "**********"
type textarea "**********"
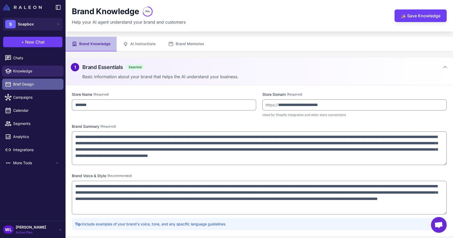
click at [27, 81] on link "Brief Design" at bounding box center [32, 84] width 61 height 11
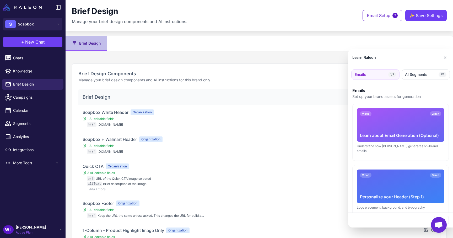
click at [28, 95] on div at bounding box center [226, 119] width 453 height 238
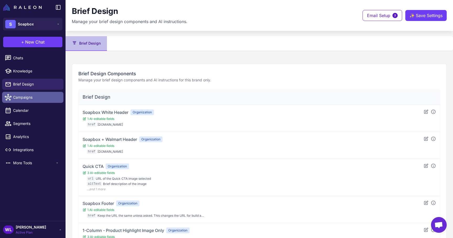
click at [44, 100] on span "Campaigns" at bounding box center [36, 97] width 46 height 6
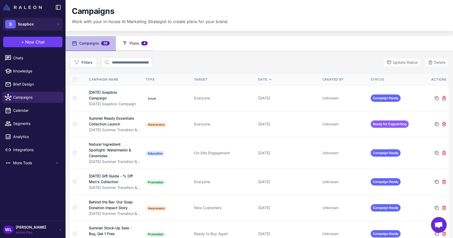
click at [140, 44] on button "Plans 4" at bounding box center [135, 43] width 38 height 15
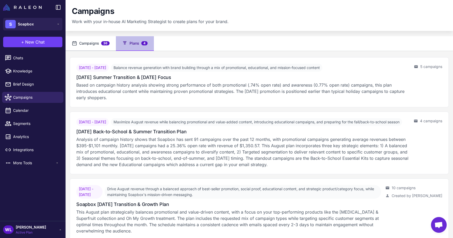
click at [95, 40] on button "Campaigns 36" at bounding box center [91, 43] width 50 height 15
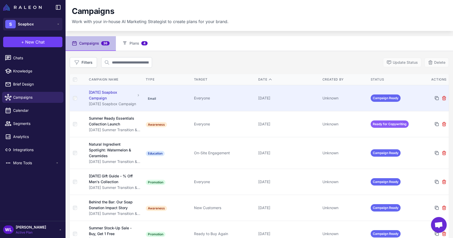
click at [187, 98] on td "Email" at bounding box center [168, 98] width 48 height 26
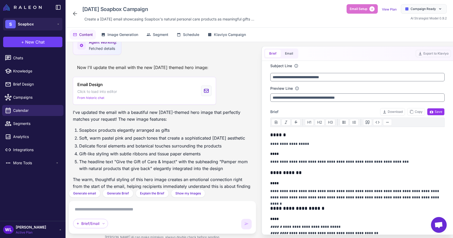
scroll to position [1899, 0]
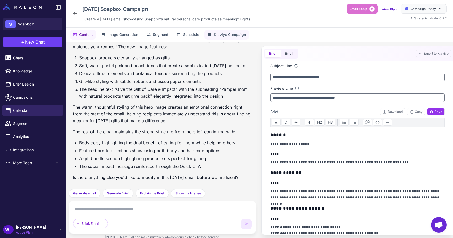
click at [219, 34] on span "Klaviyo Campaign" at bounding box center [230, 35] width 32 height 6
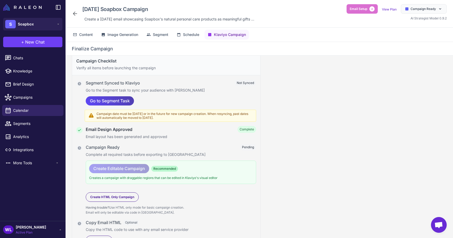
scroll to position [18, 0]
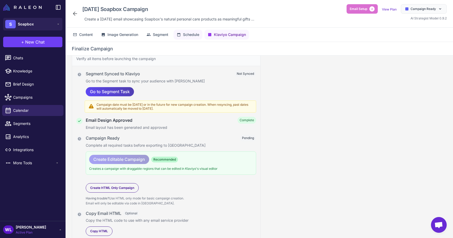
click at [188, 36] on span "Schedule" at bounding box center [191, 35] width 16 height 6
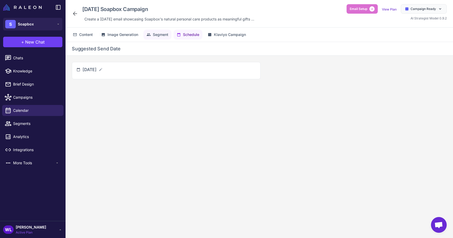
click at [155, 35] on span "Segment" at bounding box center [160, 35] width 15 height 6
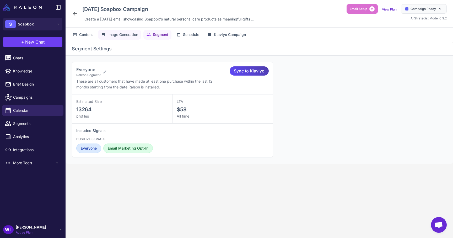
click at [116, 34] on span "Image Generation" at bounding box center [122, 35] width 31 height 6
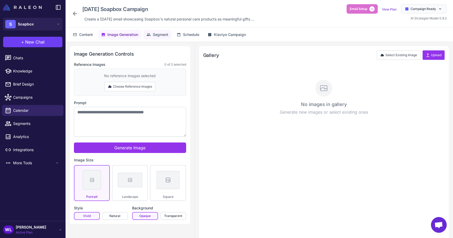
click at [162, 35] on span "Segment" at bounding box center [160, 35] width 15 height 6
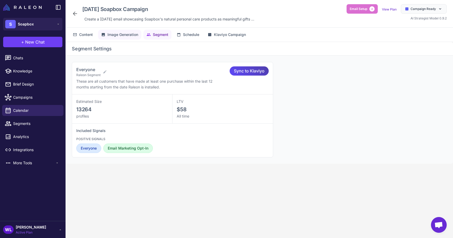
click at [116, 35] on span "Image Generation" at bounding box center [122, 35] width 31 height 6
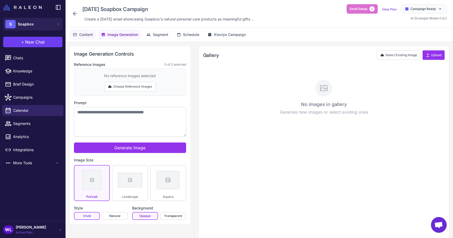
click at [93, 38] on button "Content" at bounding box center [83, 35] width 26 height 10
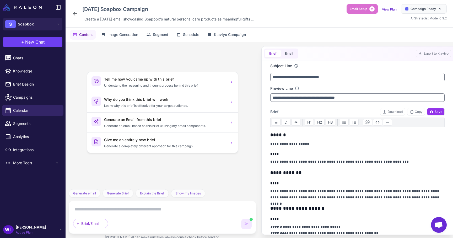
scroll to position [23, 0]
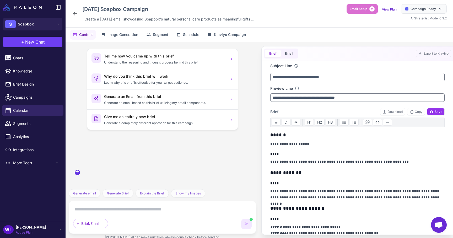
click at [73, 12] on icon at bounding box center [75, 13] width 6 height 6
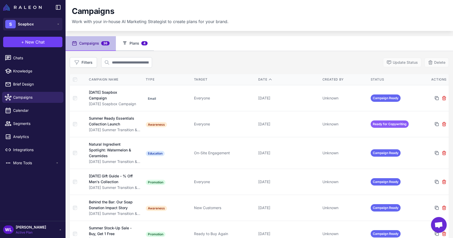
click at [127, 38] on button "Plans 4" at bounding box center [135, 43] width 38 height 15
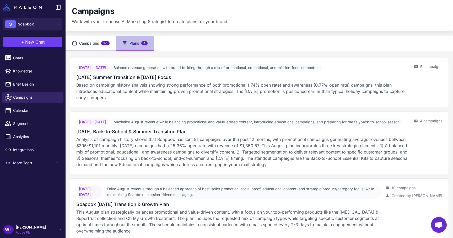
click at [96, 41] on button "Campaigns 36" at bounding box center [91, 43] width 50 height 15
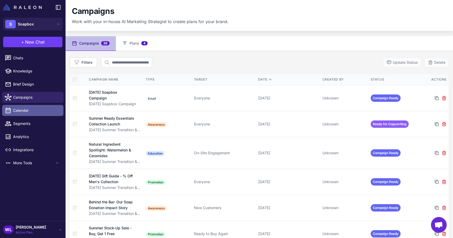
click at [38, 112] on span "Calendar" at bounding box center [36, 110] width 46 height 6
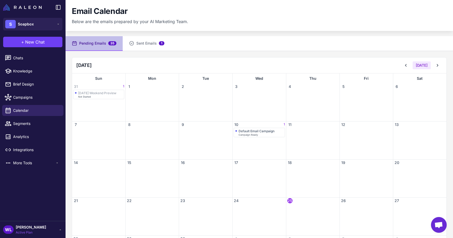
click at [434, 222] on span "Open chat" at bounding box center [439, 225] width 16 height 16
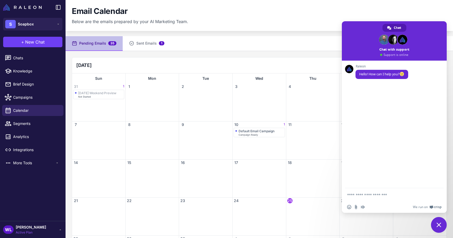
click at [439, 222] on span "Close chat" at bounding box center [439, 225] width 16 height 16
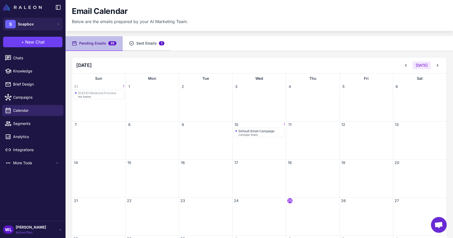
click at [131, 42] on icon at bounding box center [131, 43] width 5 height 5
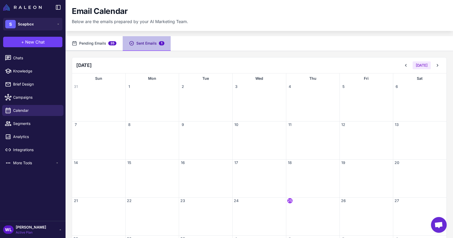
click at [97, 44] on button "Pending Emails 35" at bounding box center [94, 43] width 57 height 15
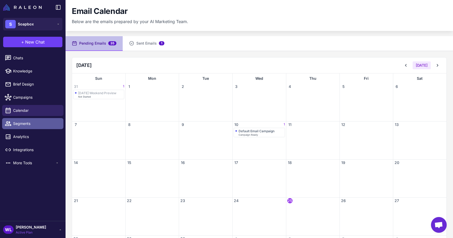
click at [33, 122] on span "Segments" at bounding box center [36, 124] width 46 height 6
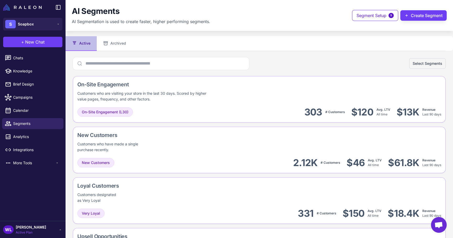
click at [268, 63] on div "Select Segments" at bounding box center [259, 63] width 373 height 13
click at [252, 96] on div "On-Site Engagement Customers who are visiting your store in the last 30 days. S…" at bounding box center [178, 90] width 203 height 21
click at [18, 136] on span "Analytics" at bounding box center [36, 137] width 46 height 6
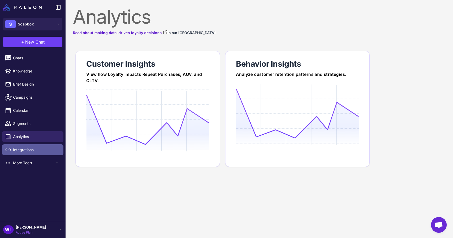
click at [45, 148] on span "Integrations" at bounding box center [36, 150] width 46 height 6
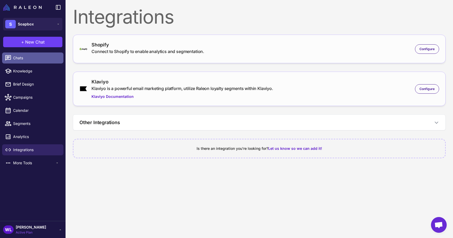
click at [48, 55] on span "Chats" at bounding box center [36, 58] width 46 height 6
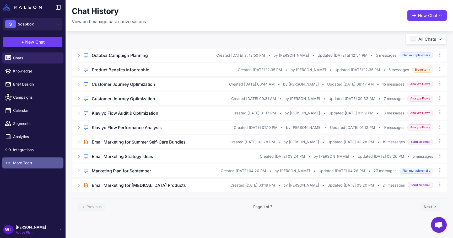
click at [35, 164] on span "More Tools" at bounding box center [34, 163] width 42 height 6
click at [44, 157] on div "More Tools" at bounding box center [32, 162] width 61 height 11
click at [33, 231] on div "[PERSON_NAME] L Active Plan" at bounding box center [32, 229] width 59 height 10
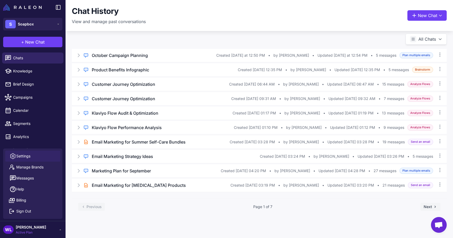
click at [43, 157] on link "Settings" at bounding box center [32, 155] width 55 height 11
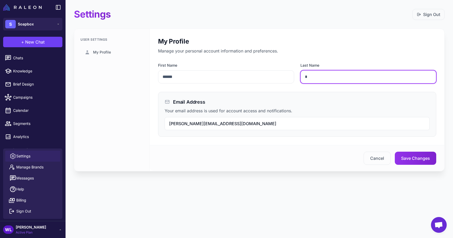
click at [322, 77] on input "*" at bounding box center [368, 76] width 136 height 13
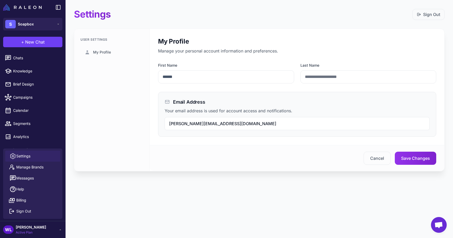
click at [317, 90] on div "My Profile Manage your personal account information and preferences. First Name…" at bounding box center [297, 87] width 295 height 116
click at [401, 156] on button "Save Changes" at bounding box center [415, 157] width 41 height 13
click at [36, 166] on span "Manage Brands" at bounding box center [29, 167] width 27 height 6
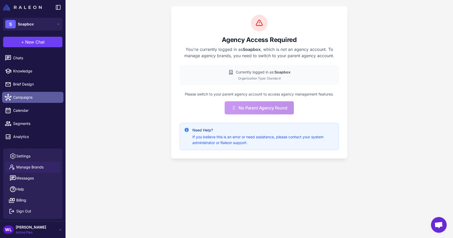
click at [37, 96] on span "Campaigns" at bounding box center [36, 97] width 46 height 6
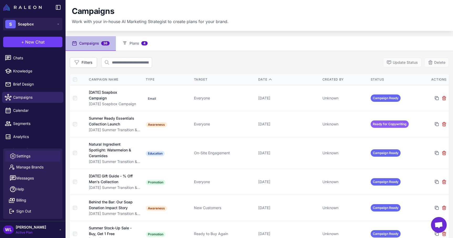
click at [42, 155] on link "Settings" at bounding box center [32, 155] width 55 height 11
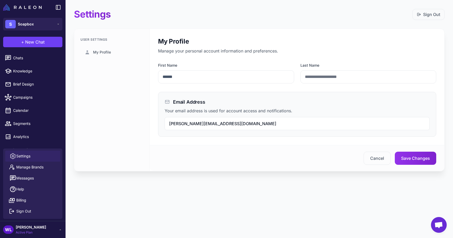
click at [40, 63] on li "Chats" at bounding box center [33, 57] width 66 height 13
click at [29, 226] on span "[PERSON_NAME]" at bounding box center [31, 227] width 30 height 6
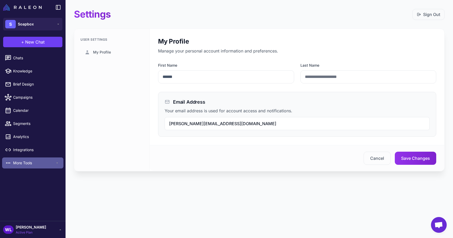
click at [34, 162] on span "More Tools" at bounding box center [34, 163] width 42 height 6
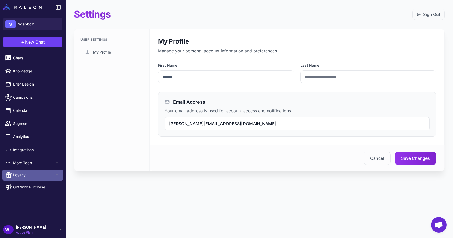
click at [35, 177] on span "Loyalty" at bounding box center [34, 175] width 42 height 6
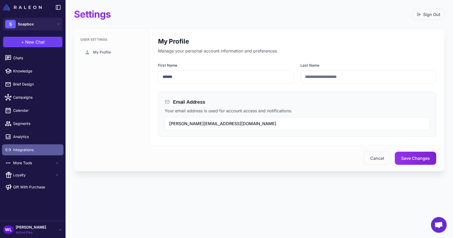
click at [37, 148] on span "Integrations" at bounding box center [36, 150] width 46 height 6
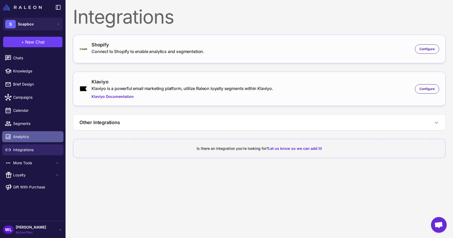
click at [39, 139] on span "Analytics" at bounding box center [36, 137] width 46 height 6
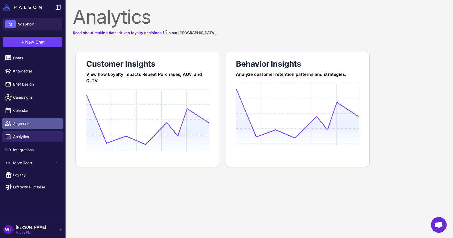
click at [40, 126] on span "Segments" at bounding box center [36, 124] width 46 height 6
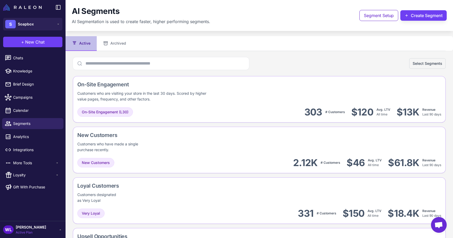
click at [27, 225] on span "[PERSON_NAME]" at bounding box center [31, 227] width 30 height 6
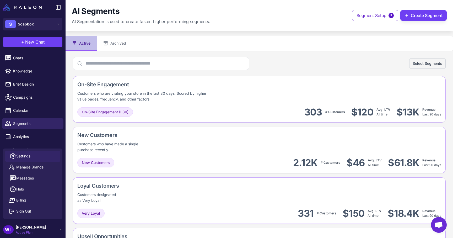
click at [37, 159] on link "Settings" at bounding box center [32, 155] width 55 height 11
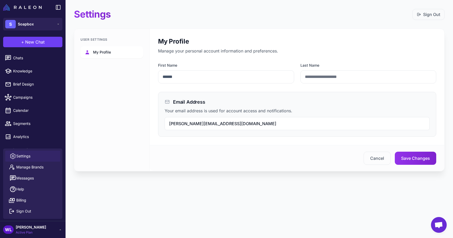
click at [114, 50] on link "My Profile" at bounding box center [111, 52] width 63 height 12
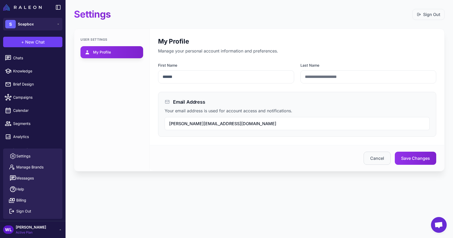
click at [368, 160] on button "Cancel" at bounding box center [376, 157] width 27 height 13
click at [39, 167] on span "Manage Brands" at bounding box center [29, 167] width 27 height 6
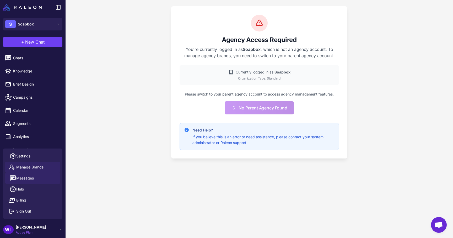
click at [40, 178] on button "Messages" at bounding box center [32, 177] width 55 height 11
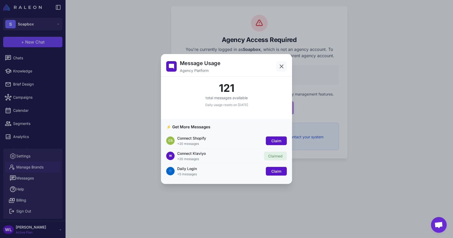
click at [279, 65] on icon at bounding box center [281, 66] width 6 height 6
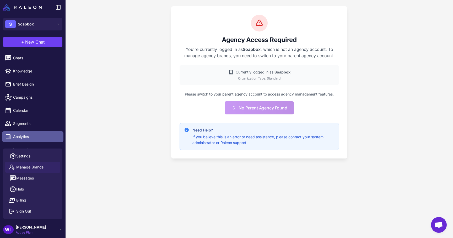
click at [44, 137] on span "Analytics" at bounding box center [36, 137] width 46 height 6
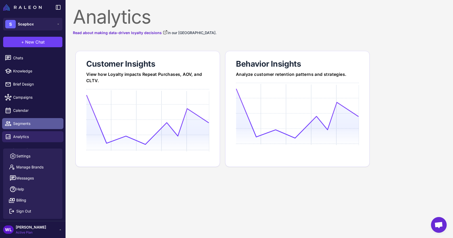
click at [48, 118] on link "Segments" at bounding box center [32, 123] width 61 height 11
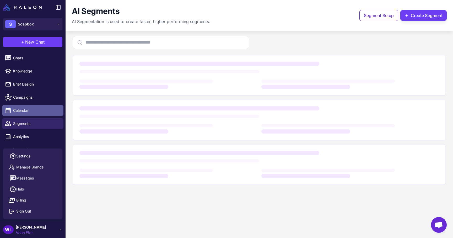
click at [48, 108] on span "Calendar" at bounding box center [36, 110] width 46 height 6
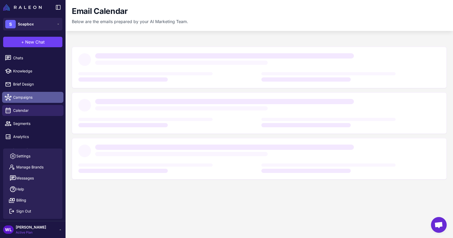
click at [52, 98] on span "Campaigns" at bounding box center [36, 97] width 46 height 6
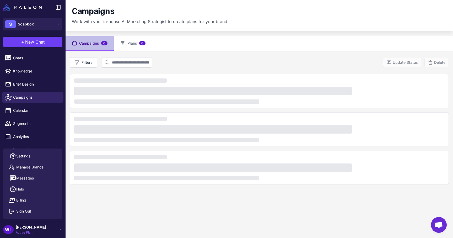
click at [13, 233] on div "[PERSON_NAME] L Active Plan" at bounding box center [24, 229] width 43 height 10
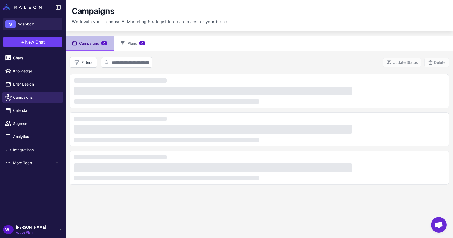
click at [8, 229] on div "WL" at bounding box center [8, 229] width 10 height 8
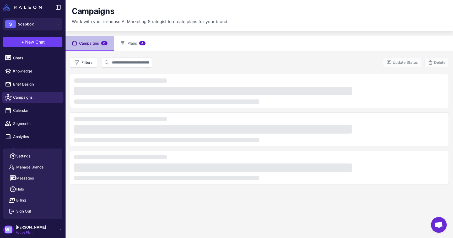
click at [8, 229] on div "WL" at bounding box center [8, 229] width 10 height 8
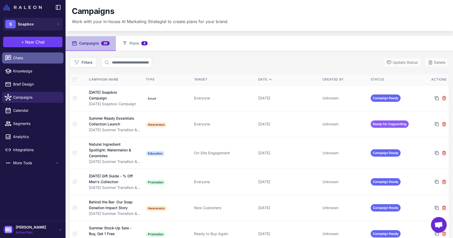
click at [39, 58] on span "Chats" at bounding box center [36, 58] width 46 height 6
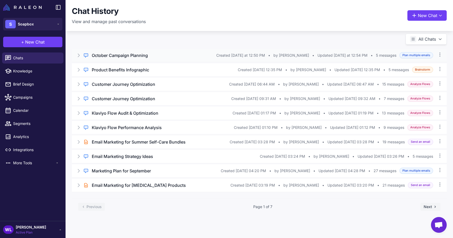
click at [156, 60] on div "Regular Chat October Campaign Planning Created [DATE] at 12:50 PM • by [PERSON_…" at bounding box center [259, 55] width 375 height 13
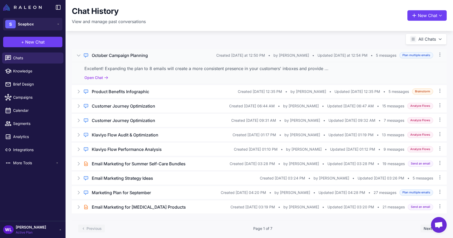
click at [146, 73] on div "Excellent! Expanding the plan to 8 emails will create a more consistent presenc…" at bounding box center [259, 73] width 375 height 22
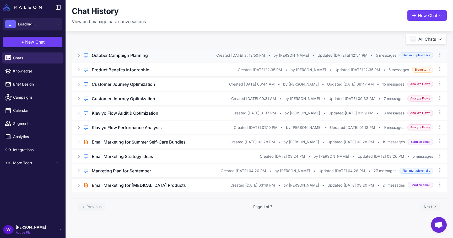
click at [133, 58] on h3 "October Campaign Planning" at bounding box center [120, 55] width 56 height 6
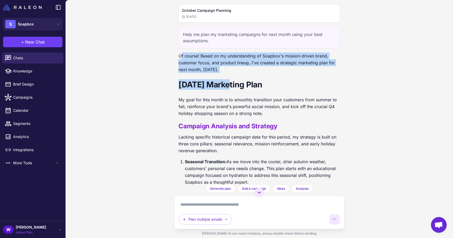
drag, startPoint x: 180, startPoint y: 53, endPoint x: 231, endPoint y: 80, distance: 57.7
click at [231, 80] on div "Of course! Based on my understanding of Soapbox's mission-driven brand, custome…" at bounding box center [258, 175] width 161 height 247
click at [231, 80] on h1 "[DATE] Marketing Plan" at bounding box center [258, 85] width 161 height 13
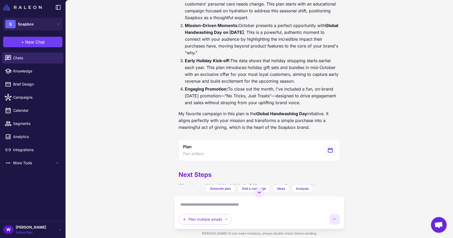
scroll to position [330, 0]
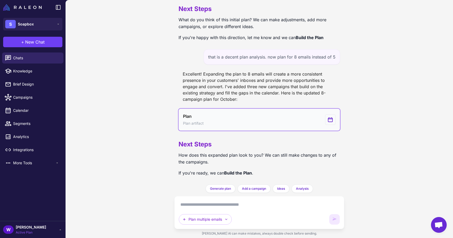
click at [237, 126] on button "Plan Plan artifact" at bounding box center [258, 119] width 161 height 22
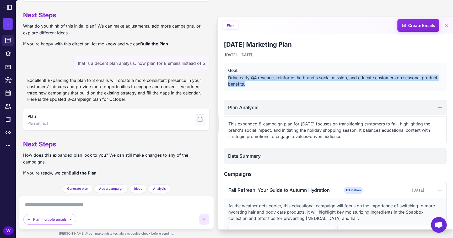
drag, startPoint x: 227, startPoint y: 78, endPoint x: 250, endPoint y: 83, distance: 23.7
click at [250, 83] on div "Goal: Drive early Q4 revenue, reinforce the brand's social mission, and educate…" at bounding box center [335, 77] width 223 height 28
click at [250, 83] on div "Drive early Q4 revenue, reinforce the brand's social mission, and educate custo…" at bounding box center [335, 80] width 214 height 13
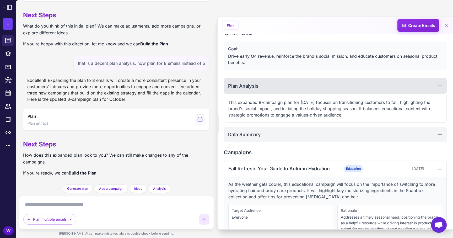
scroll to position [24, 0]
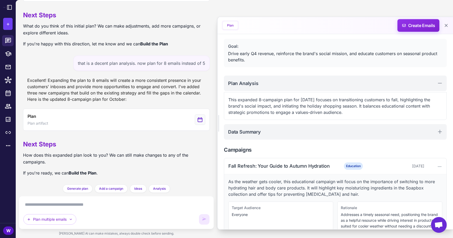
drag, startPoint x: 228, startPoint y: 99, endPoint x: 342, endPoint y: 113, distance: 114.8
click at [342, 112] on p "This expanded 8-campaign plan for [DATE] focuses on transitioning customers to …" at bounding box center [335, 105] width 214 height 19
click at [342, 113] on p "This expanded 8-campaign plan for [DATE] focuses on transitioning customers to …" at bounding box center [335, 105] width 214 height 19
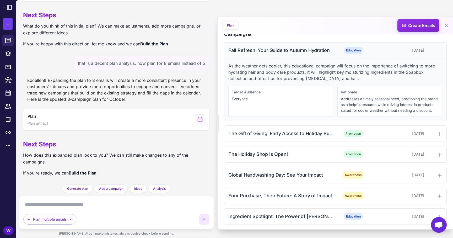
click at [296, 53] on div "Fall Refresh: Your Guide to Autumn Hydration" at bounding box center [281, 50] width 106 height 7
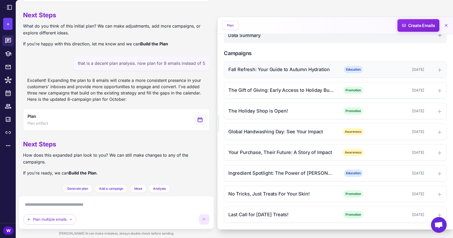
scroll to position [121, 0]
click at [294, 86] on div "The Gift of Giving: Early Access to Holiday Bundles Promotion [DATE]" at bounding box center [335, 90] width 222 height 16
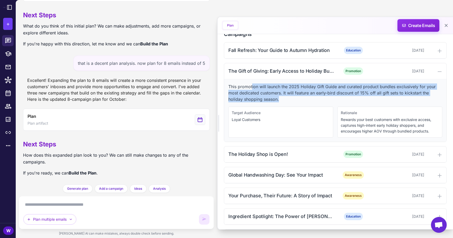
drag, startPoint x: 251, startPoint y: 88, endPoint x: 301, endPoint y: 101, distance: 51.2
click at [301, 101] on p "This promotion will launch the 2025 Holiday Gift Guide and curated product bund…" at bounding box center [335, 92] width 214 height 19
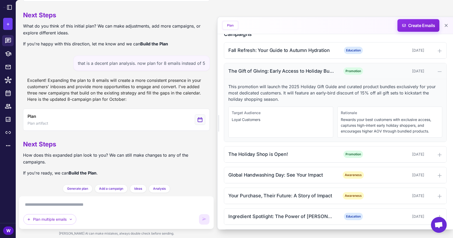
click at [298, 77] on div "The Gift of Giving: Early Access to Holiday Bundles Promotion [DATE]" at bounding box center [335, 71] width 222 height 16
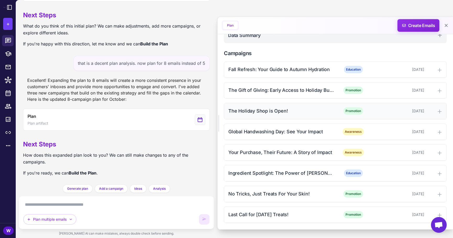
click at [284, 109] on div "The Holiday Shop is Open!" at bounding box center [281, 110] width 106 height 7
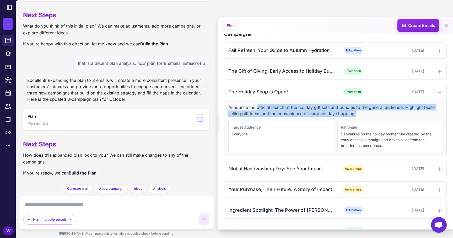
drag, startPoint x: 258, startPoint y: 109, endPoint x: 367, endPoint y: 114, distance: 108.9
click at [367, 114] on p "Announce the official launch of the holiday gift sets and bundles to the genera…" at bounding box center [335, 110] width 214 height 13
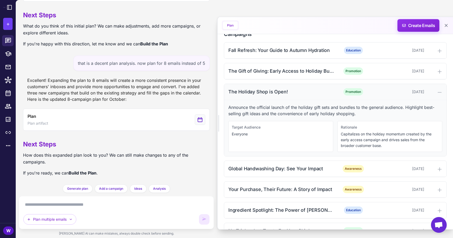
click at [305, 90] on div "The Holiday Shop is Open!" at bounding box center [281, 91] width 106 height 7
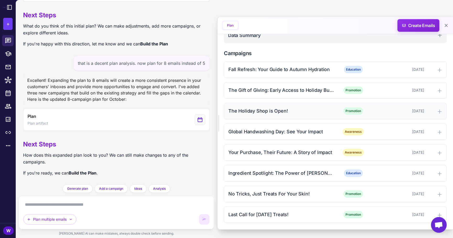
scroll to position [121, 0]
click at [294, 136] on div "Global Handwashing Day: See Your Impact Awareness [DATE]" at bounding box center [335, 132] width 222 height 16
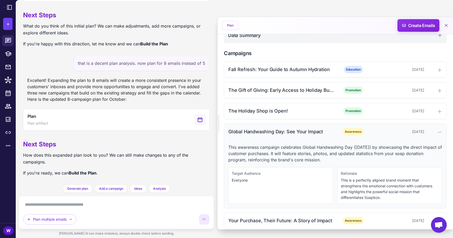
scroll to position [140, 0]
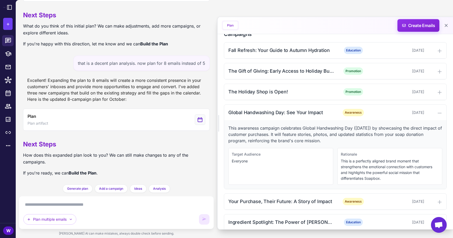
drag, startPoint x: 275, startPoint y: 125, endPoint x: 317, endPoint y: 139, distance: 44.7
click at [318, 139] on p "This awareness campaign celebrates Global Handwashing Day ([DATE]) by showcasin…" at bounding box center [335, 134] width 214 height 19
click at [317, 139] on p "This awareness campaign celebrates Global Handwashing Day ([DATE]) by showcasin…" at bounding box center [335, 134] width 214 height 19
click at [307, 112] on div "Global Handwashing Day: See Your Impact" at bounding box center [281, 112] width 106 height 7
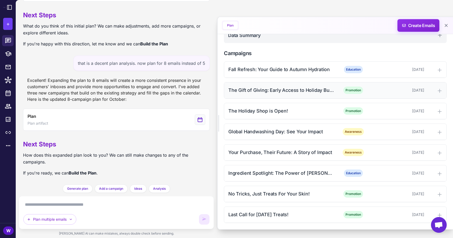
scroll to position [121, 0]
click at [191, 45] on p "If you're happy with this direction, let me know and we can Build the Plan" at bounding box center [116, 43] width 187 height 7
click at [6, 49] on link at bounding box center [8, 53] width 12 height 11
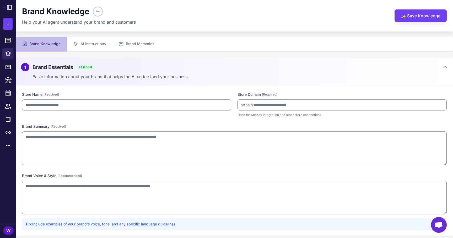
type input "*******"
type input "**********"
type textarea "**********"
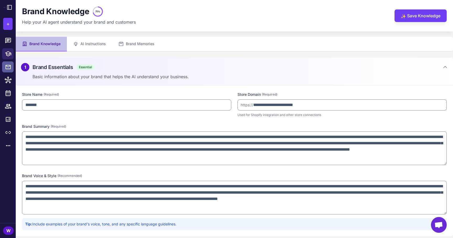
click at [6, 63] on div at bounding box center [9, 66] width 7 height 7
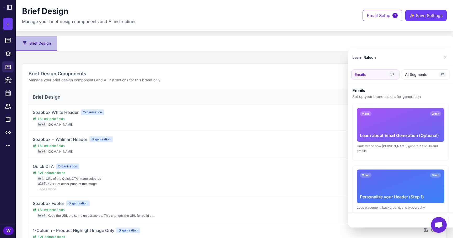
click at [9, 41] on div at bounding box center [226, 119] width 453 height 238
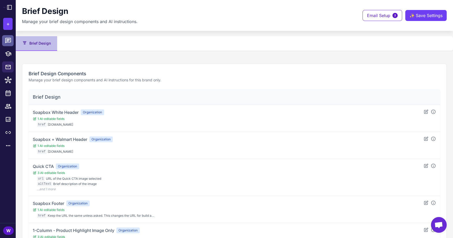
click at [8, 40] on icon at bounding box center [8, 40] width 6 height 5
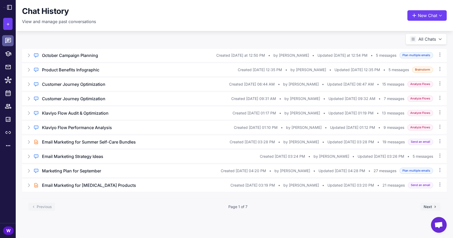
click at [8, 40] on icon at bounding box center [8, 40] width 6 height 5
click at [10, 7] on icon at bounding box center [9, 7] width 6 height 6
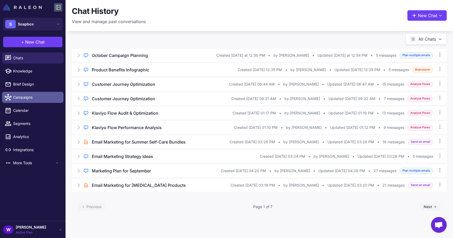
click at [32, 99] on span "Campaigns" at bounding box center [36, 97] width 46 height 6
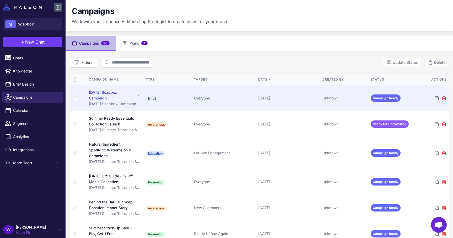
click at [126, 94] on div "[DATE] Soapbox Campaign" at bounding box center [112, 95] width 46 height 12
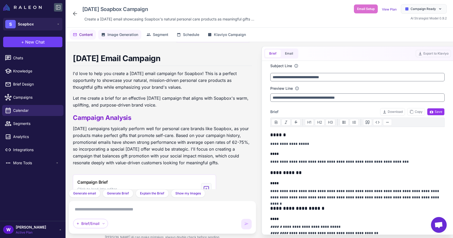
scroll to position [1899, 0]
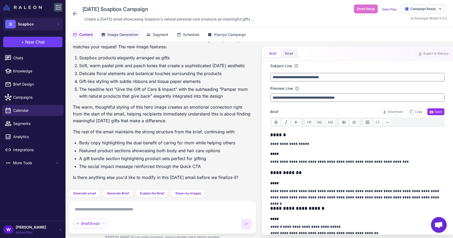
click at [129, 35] on span "Image Generation" at bounding box center [122, 35] width 31 height 6
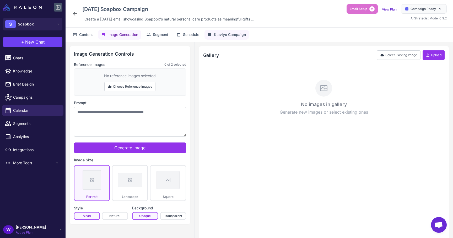
click at [220, 34] on span "Klaviyo Campaign" at bounding box center [230, 35] width 32 height 6
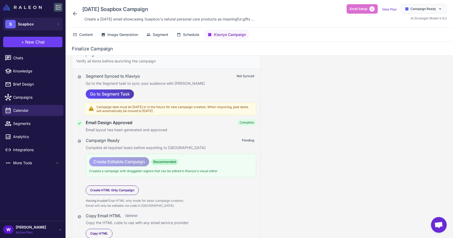
scroll to position [18, 0]
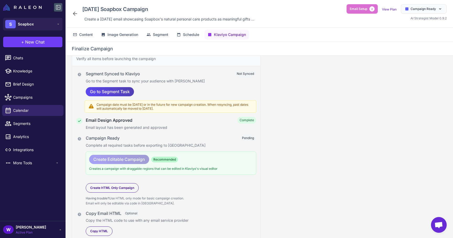
click at [76, 13] on icon at bounding box center [75, 13] width 6 height 6
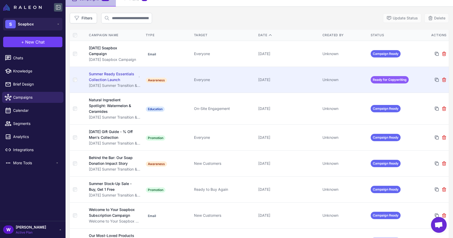
scroll to position [46, 0]
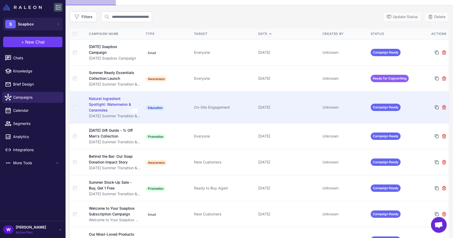
click at [116, 105] on div "Natural Ingredient Spotlight: Watermelon & Ceramides" at bounding box center [113, 104] width 48 height 17
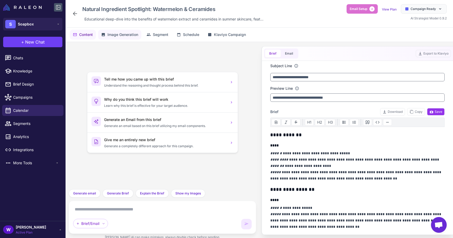
click at [128, 37] on span "Image Generation" at bounding box center [122, 35] width 31 height 6
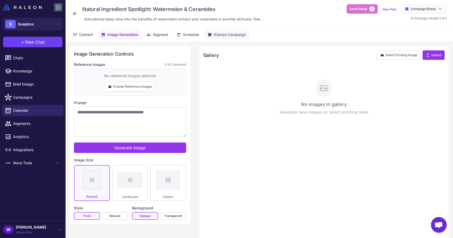
click at [228, 33] on span "Klaviyo Campaign" at bounding box center [230, 35] width 32 height 6
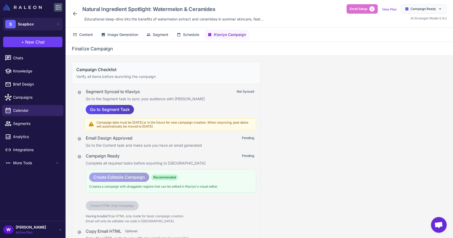
click at [77, 17] on icon at bounding box center [75, 13] width 6 height 6
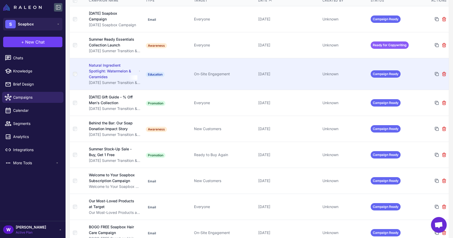
scroll to position [80, 0]
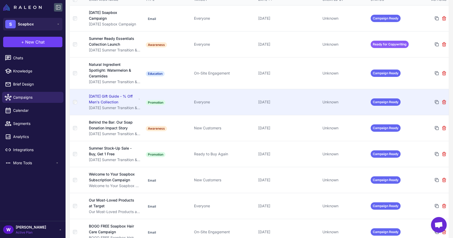
click at [124, 100] on div "[DATE] Gift Guide - % Off Men's Collection" at bounding box center [113, 99] width 48 height 12
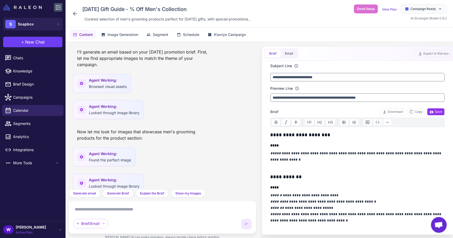
scroll to position [1001, 0]
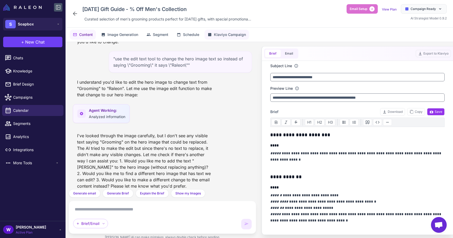
click at [223, 32] on span "Klaviyo Campaign" at bounding box center [230, 35] width 32 height 6
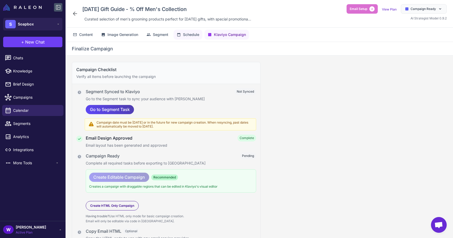
click at [182, 35] on button "Schedule" at bounding box center [187, 35] width 29 height 10
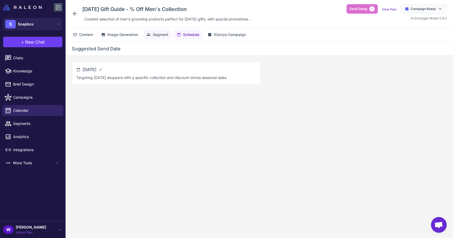
click at [160, 36] on span "Segment" at bounding box center [160, 35] width 15 height 6
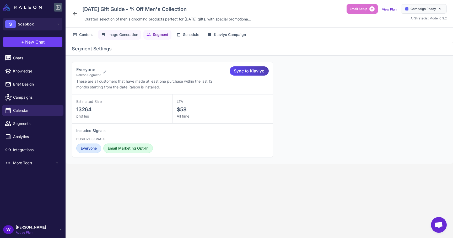
click at [133, 33] on span "Image Generation" at bounding box center [122, 35] width 31 height 6
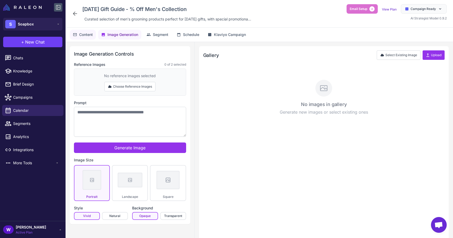
click at [85, 36] on span "Content" at bounding box center [86, 35] width 14 height 6
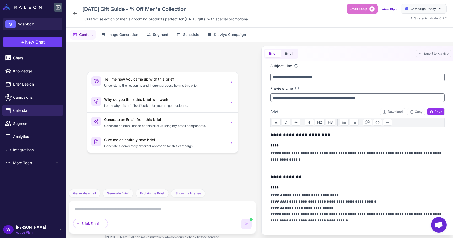
scroll to position [23, 0]
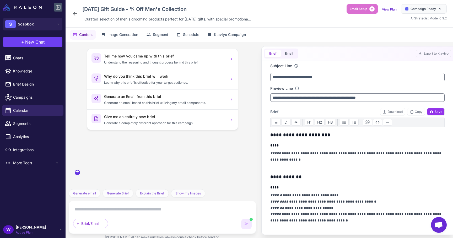
click at [73, 15] on icon at bounding box center [75, 13] width 6 height 6
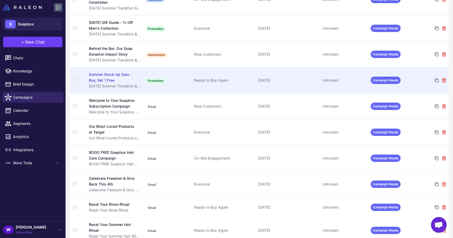
scroll to position [154, 0]
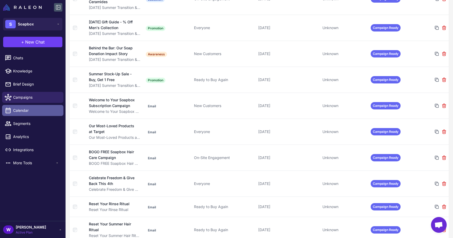
click at [45, 108] on span "Calendar" at bounding box center [36, 110] width 46 height 6
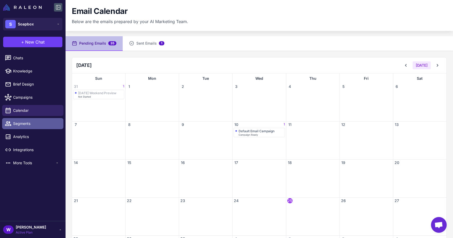
click at [45, 122] on span "Segments" at bounding box center [36, 124] width 46 height 6
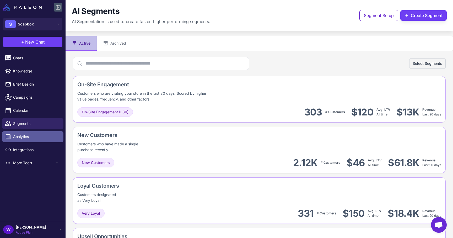
click at [50, 132] on link "Analytics" at bounding box center [32, 136] width 61 height 11
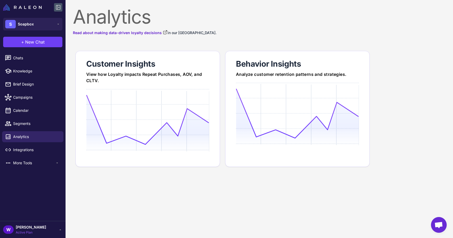
click at [48, 143] on li "Integrations" at bounding box center [33, 149] width 66 height 13
click at [47, 146] on link "Integrations" at bounding box center [32, 149] width 61 height 11
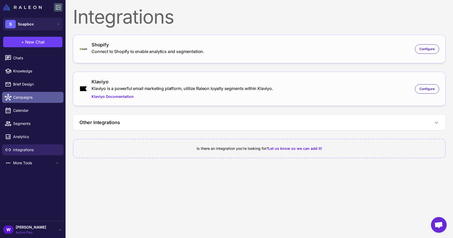
click at [28, 92] on link "Campaigns" at bounding box center [32, 97] width 61 height 11
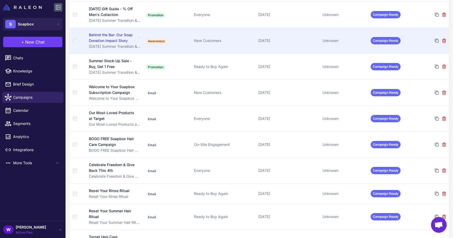
scroll to position [169, 0]
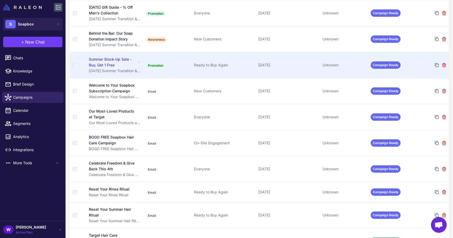
click at [125, 59] on div "Summer Stock-Up Sale - Buy, Get 1 Free" at bounding box center [113, 62] width 48 height 12
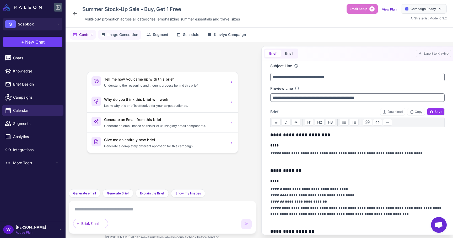
click at [124, 38] on button "Image Generation" at bounding box center [119, 35] width 43 height 10
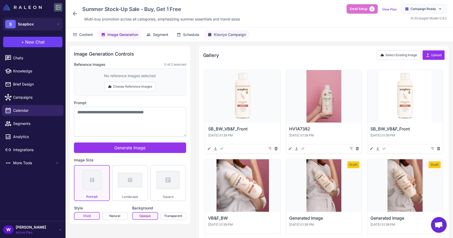
click at [237, 34] on span "Klaviyo Campaign" at bounding box center [230, 35] width 32 height 6
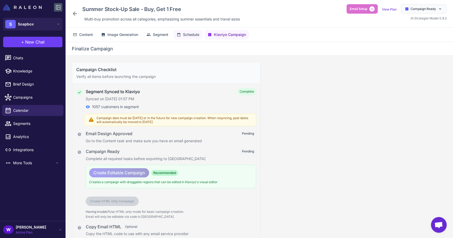
click at [199, 33] on span "Schedule" at bounding box center [191, 35] width 16 height 6
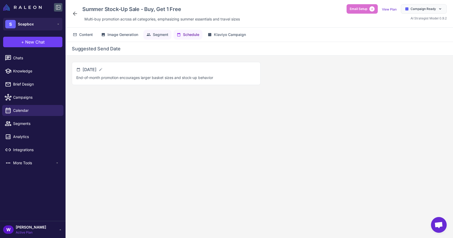
click at [163, 33] on span "Segment" at bounding box center [160, 35] width 15 height 6
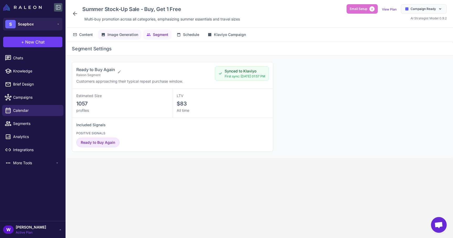
click at [131, 35] on span "Image Generation" at bounding box center [122, 35] width 31 height 6
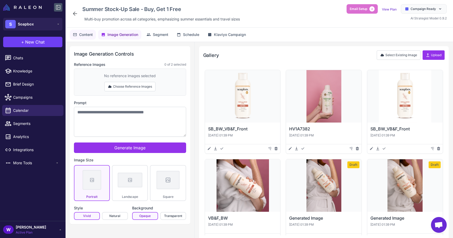
click at [79, 37] on button "Content" at bounding box center [83, 35] width 26 height 10
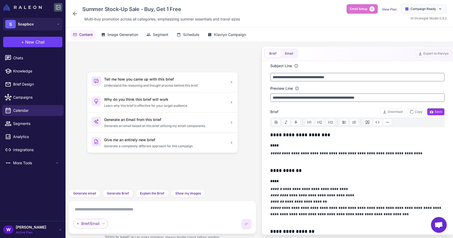
click at [76, 14] on icon at bounding box center [75, 13] width 6 height 6
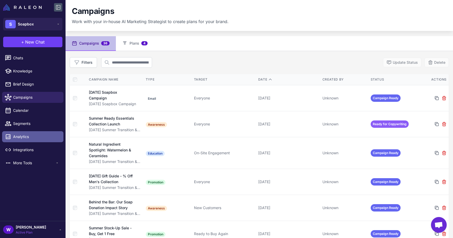
click at [17, 135] on span "Analytics" at bounding box center [36, 137] width 46 height 6
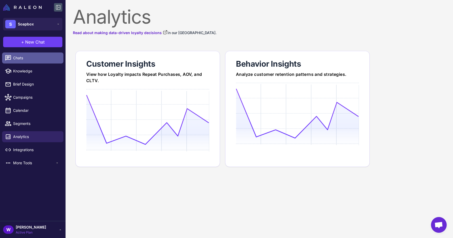
click at [35, 60] on span "Chats" at bounding box center [36, 58] width 46 height 6
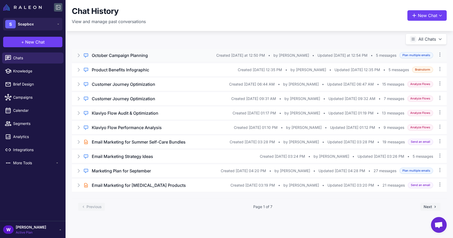
click at [121, 60] on div "Regular Chat October Campaign Planning Created [DATE] at 12:50 PM • by [PERSON_…" at bounding box center [259, 55] width 375 height 13
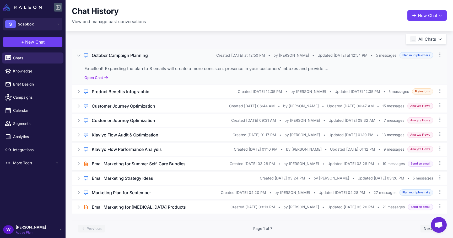
click at [125, 72] on div "Excellent! Expanding the plan to 8 emails will create a more consistent presenc…" at bounding box center [259, 73] width 375 height 22
click at [118, 54] on h3 "October Campaign Planning" at bounding box center [120, 55] width 56 height 6
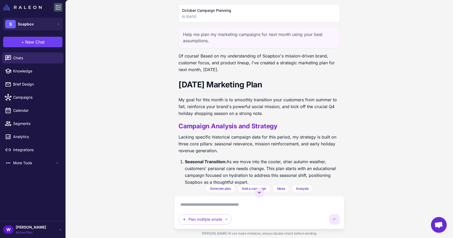
scroll to position [330, 0]
